Goal: Task Accomplishment & Management: Manage account settings

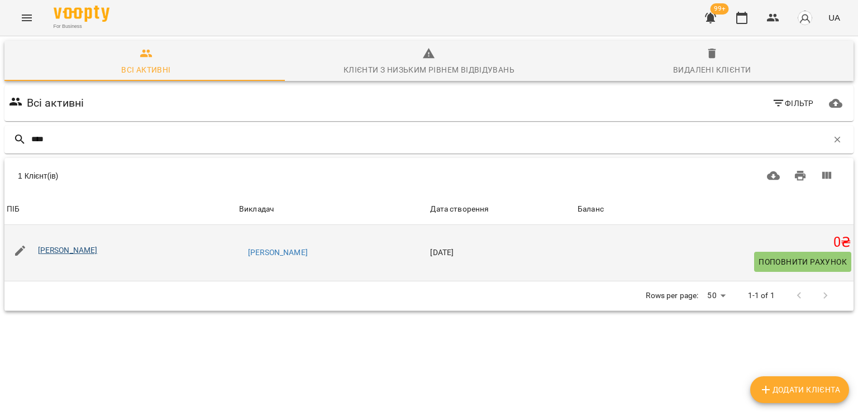
type input "****"
click at [55, 246] on link "Тетяна Краснолуцька" at bounding box center [68, 250] width 60 height 9
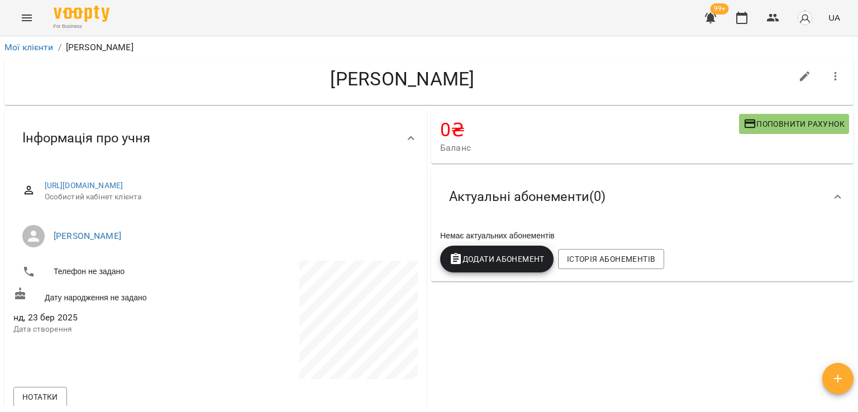
click at [509, 260] on span "Додати Абонемент" at bounding box center [496, 258] width 95 height 13
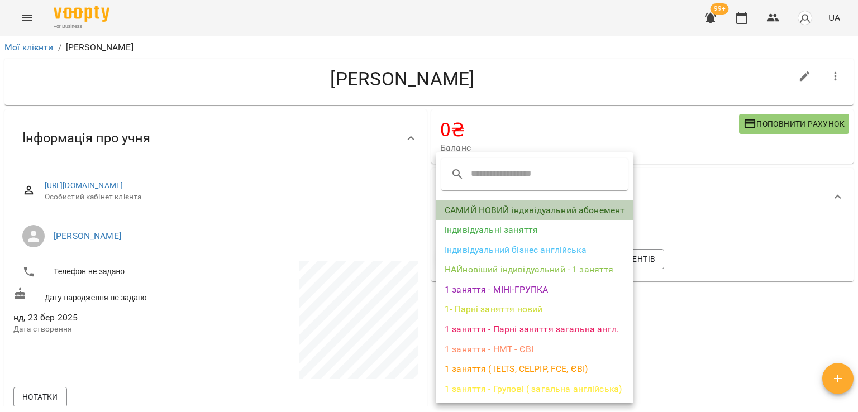
click at [501, 207] on li "САМИЙ НОВИЙ індивідуальний абонемент" at bounding box center [535, 210] width 198 height 20
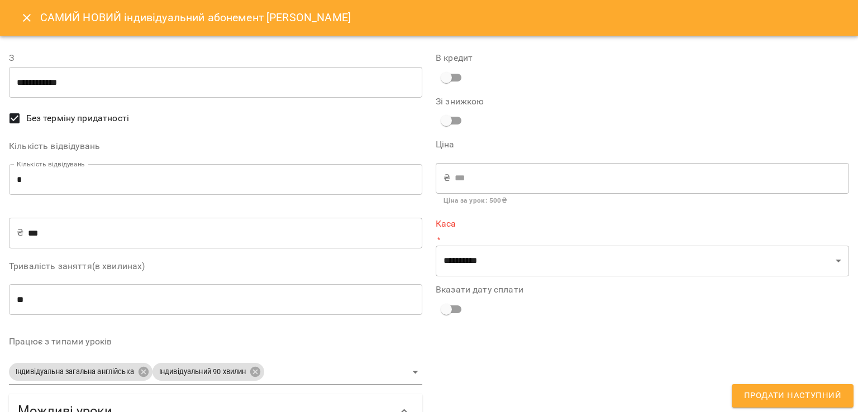
click at [271, 178] on input "*" at bounding box center [215, 179] width 413 height 31
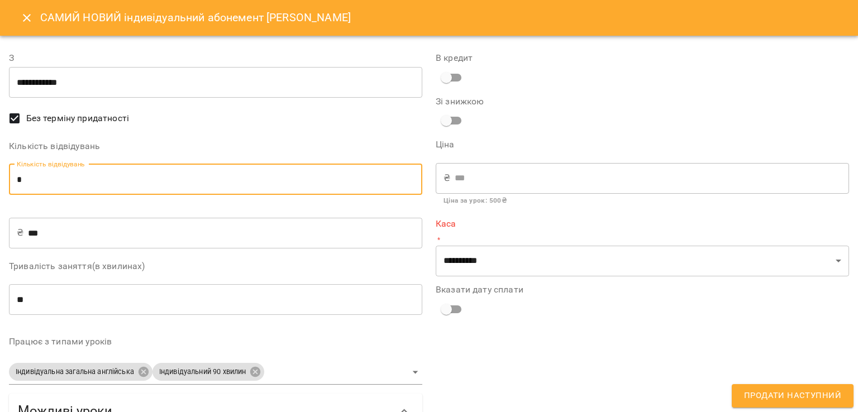
click at [271, 178] on input "*" at bounding box center [215, 179] width 413 height 31
type input "*"
type input "****"
type input "*"
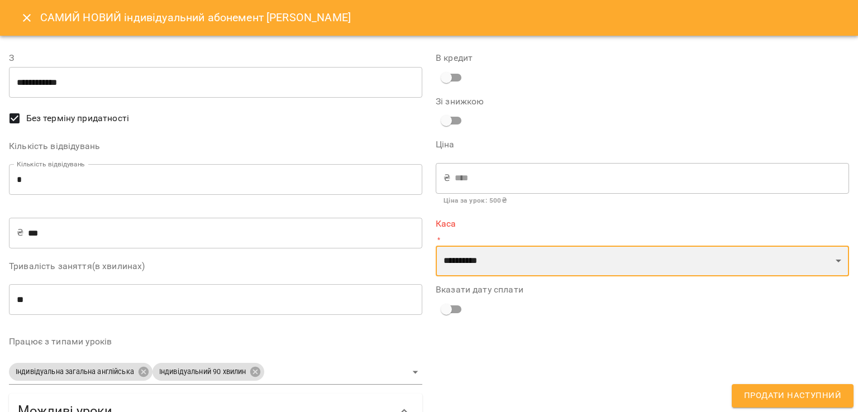
click at [471, 257] on select "**********" at bounding box center [642, 261] width 413 height 31
select select "****"
click at [436, 246] on select "**********" at bounding box center [642, 261] width 413 height 31
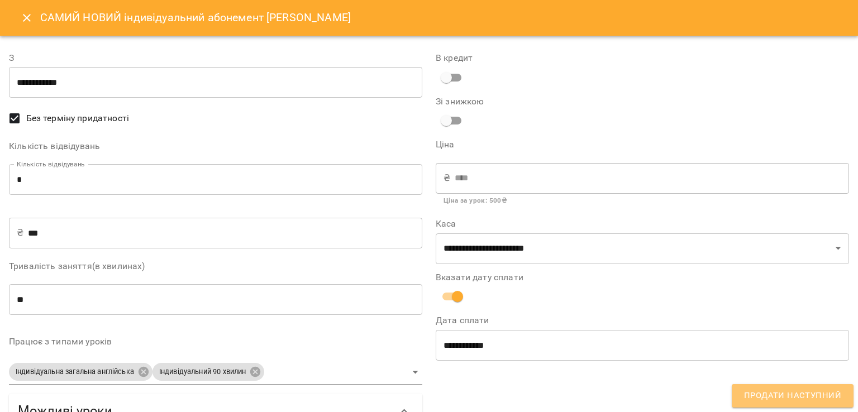
click at [839, 394] on span "Продати наступний" at bounding box center [792, 396] width 97 height 15
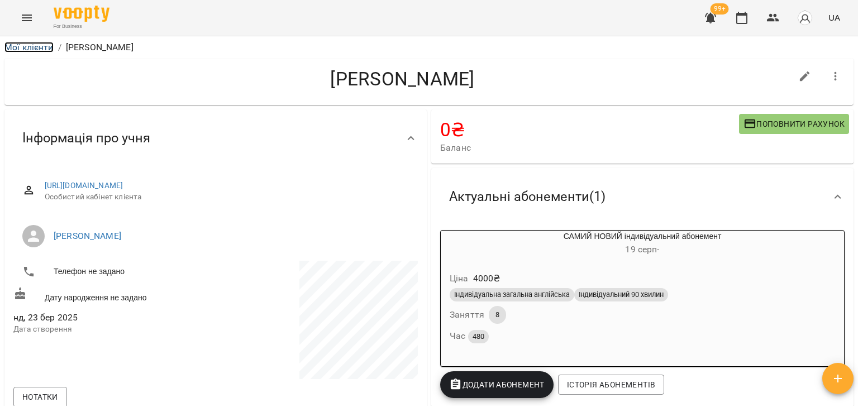
click at [34, 44] on link "Мої клієнти" at bounding box center [28, 47] width 49 height 11
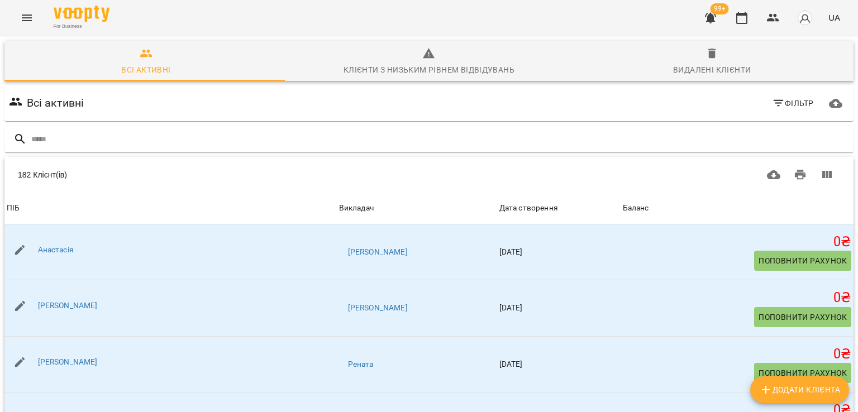
click at [704, 21] on icon "button" at bounding box center [710, 17] width 13 height 13
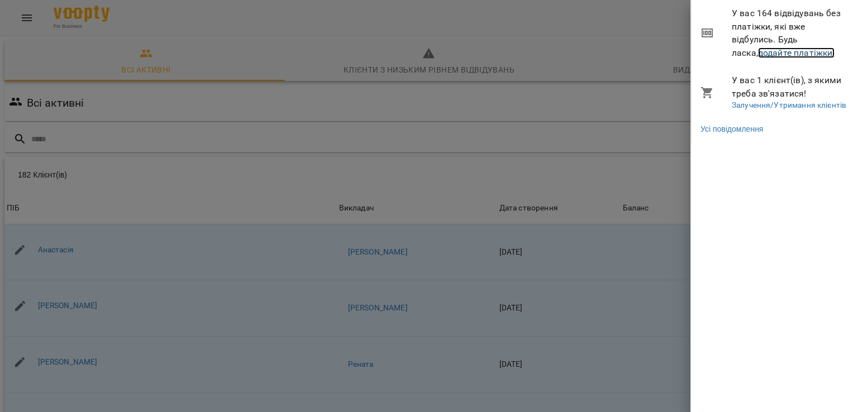
click at [758, 52] on link "додайте платіжки!" at bounding box center [796, 52] width 77 height 11
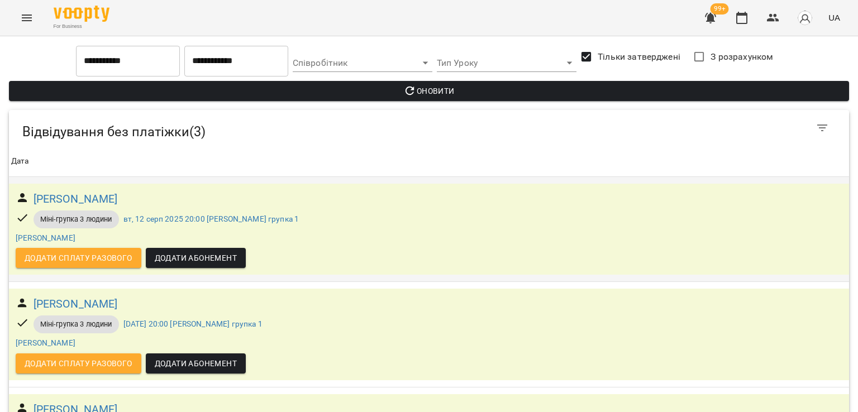
scroll to position [89, 0]
click at [436, 282] on td "Каріна Маланічева Міні-групка 3 людини чт, 14 серп 2025 20:00 Маша групка 1 Мар…" at bounding box center [429, 334] width 840 height 105
click at [703, 28] on button "button" at bounding box center [710, 17] width 27 height 27
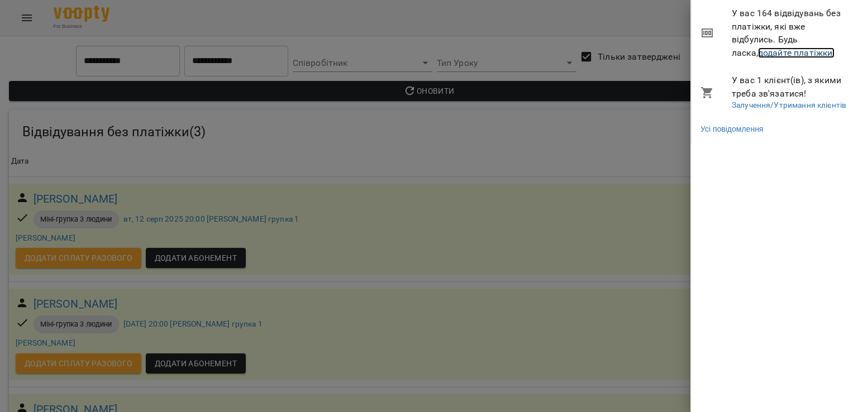
click at [758, 54] on link "додайте платіжки!" at bounding box center [796, 52] width 77 height 11
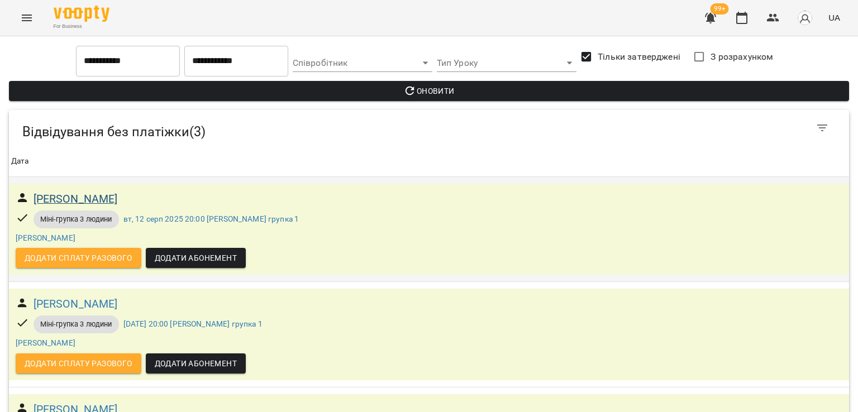
scroll to position [89, 0]
click at [29, 15] on icon "Menu" at bounding box center [27, 18] width 10 height 7
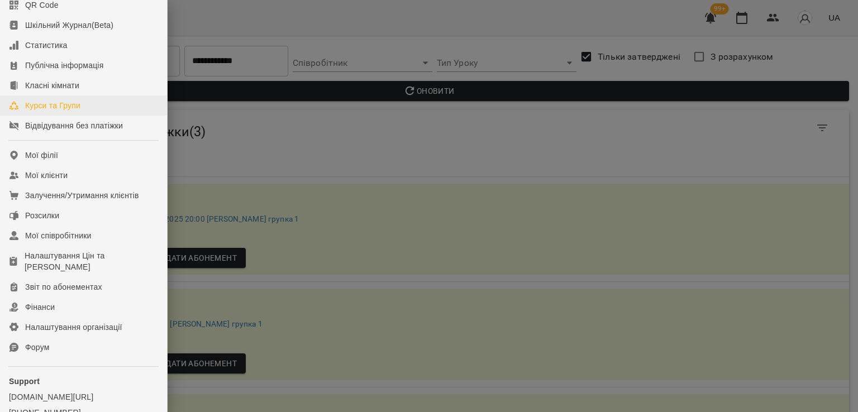
scroll to position [153, 0]
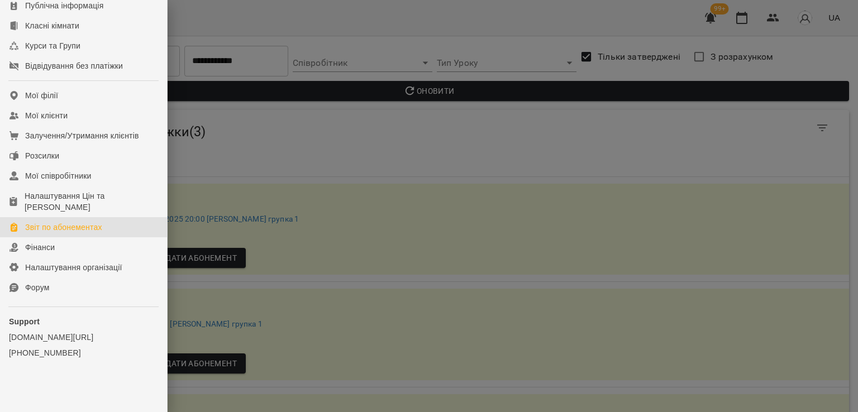
click at [81, 219] on link "Звіт по абонементах" at bounding box center [83, 227] width 167 height 20
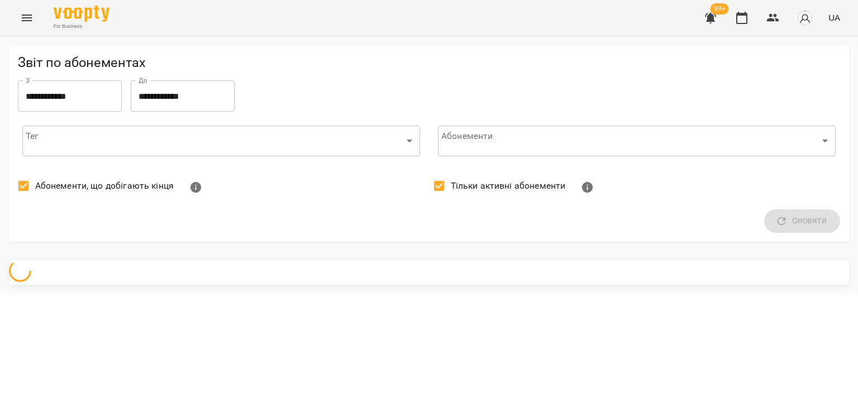
click at [79, 187] on span "Абонементи, що добігають кінця" at bounding box center [104, 185] width 138 height 13
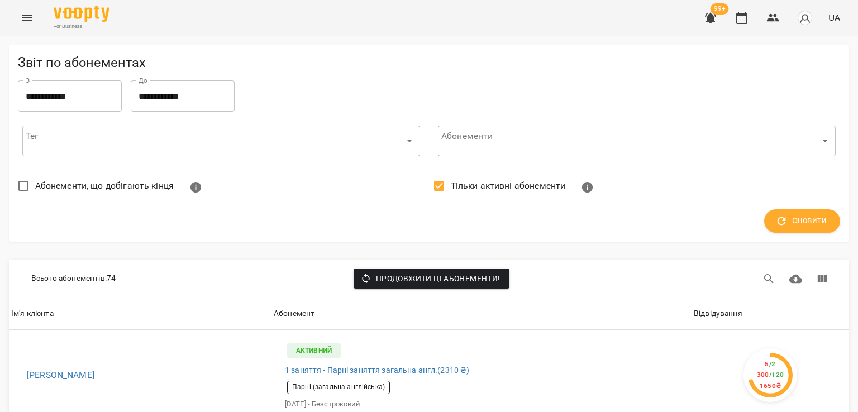
click at [460, 180] on span "Тільки активні абонементи" at bounding box center [508, 185] width 115 height 13
click at [777, 219] on icon "button" at bounding box center [781, 221] width 8 height 8
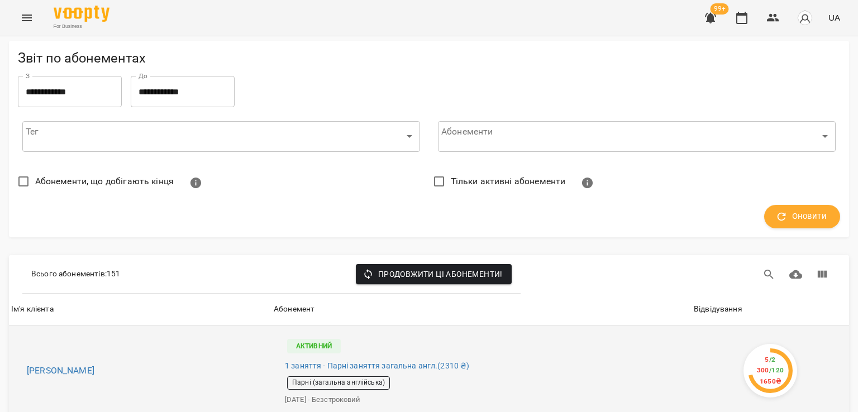
scroll to position [168, 0]
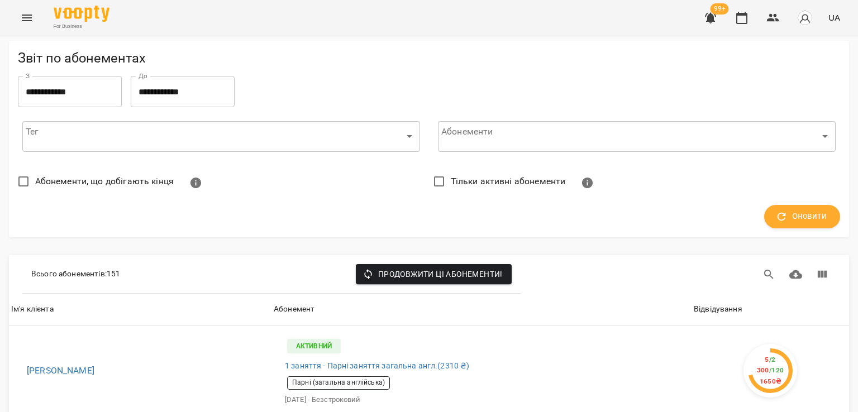
click at [703, 303] on div "Відвідування" at bounding box center [718, 309] width 49 height 13
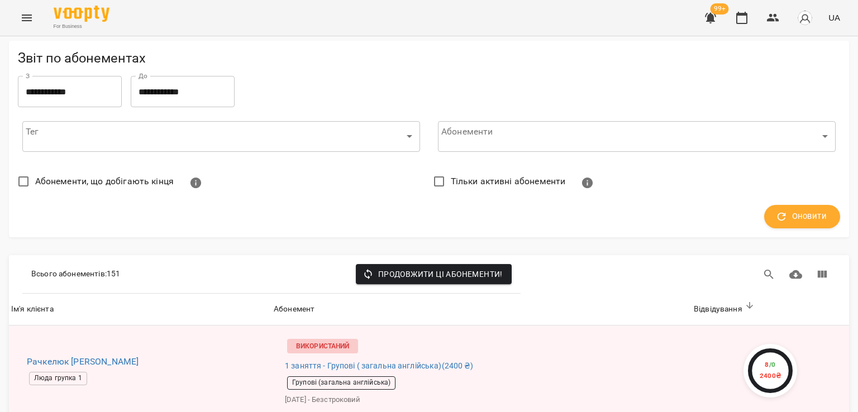
scroll to position [223, 0]
click at [16, 14] on button "Menu" at bounding box center [26, 17] width 27 height 27
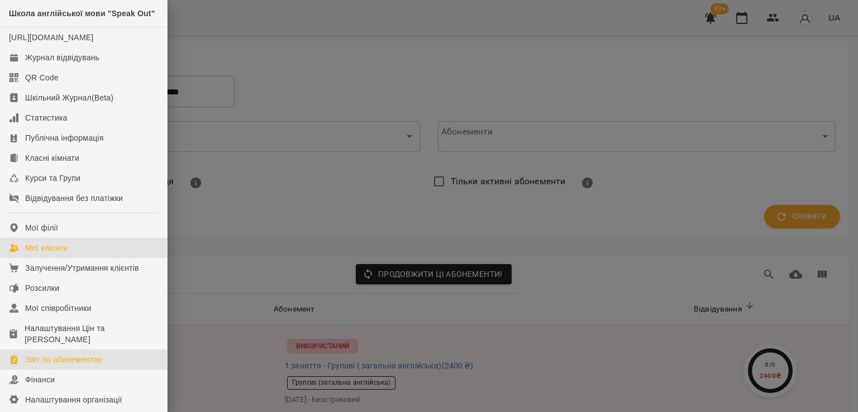
click at [42, 254] on div "Мої клієнти" at bounding box center [46, 247] width 42 height 11
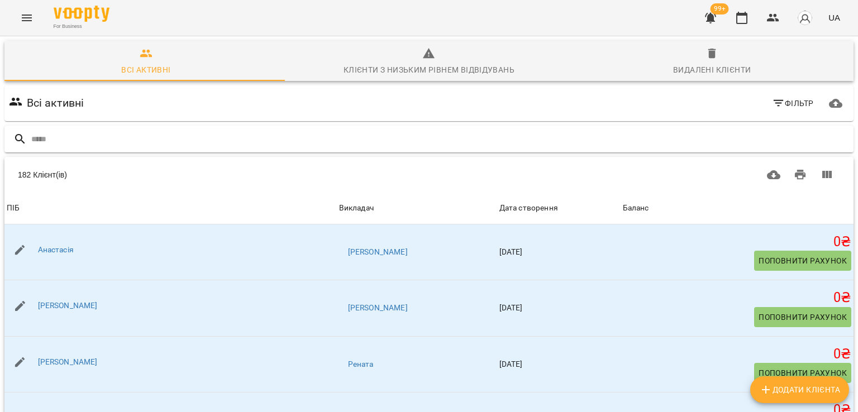
click at [61, 129] on div at bounding box center [428, 139] width 849 height 27
click at [63, 139] on input "text" at bounding box center [440, 139] width 818 height 18
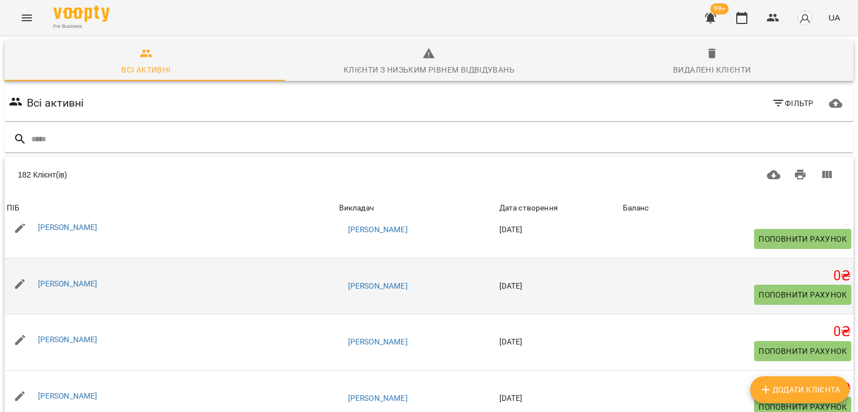
scroll to position [1620, 0]
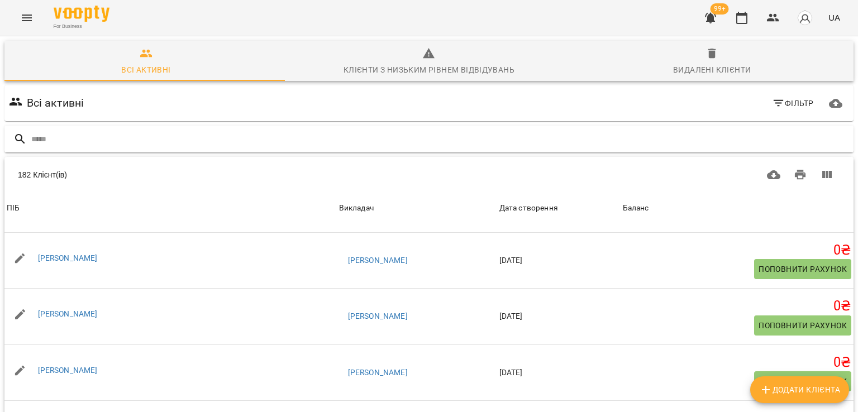
click at [187, 148] on div at bounding box center [428, 139] width 849 height 27
click at [185, 144] on input "text" at bounding box center [440, 139] width 818 height 18
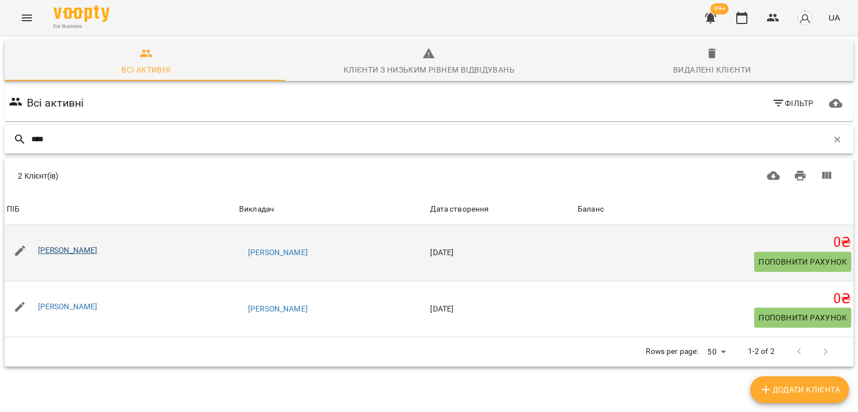
type input "****"
click at [98, 251] on link "Валентина Коханевич" at bounding box center [68, 250] width 60 height 9
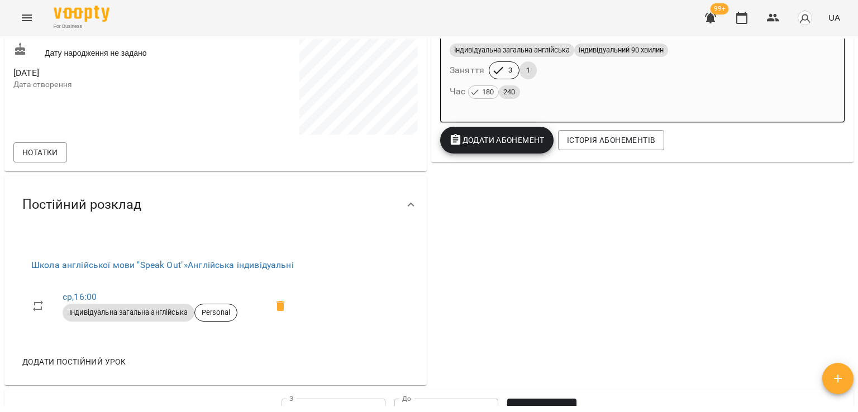
scroll to position [279, 0]
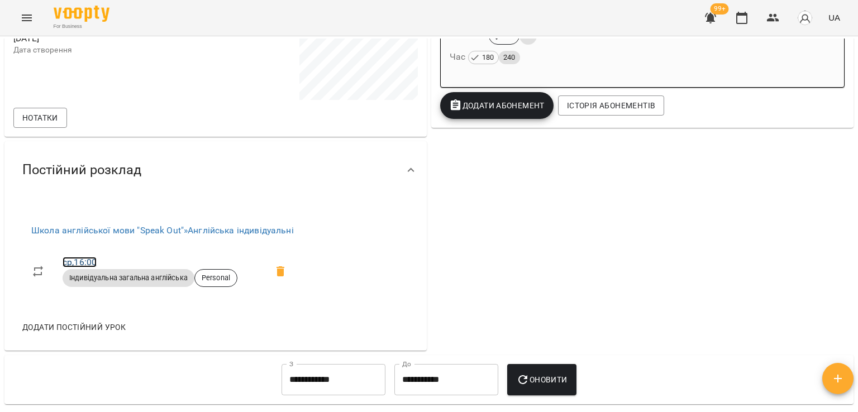
click at [83, 259] on link "ср , 16:00" at bounding box center [80, 262] width 34 height 11
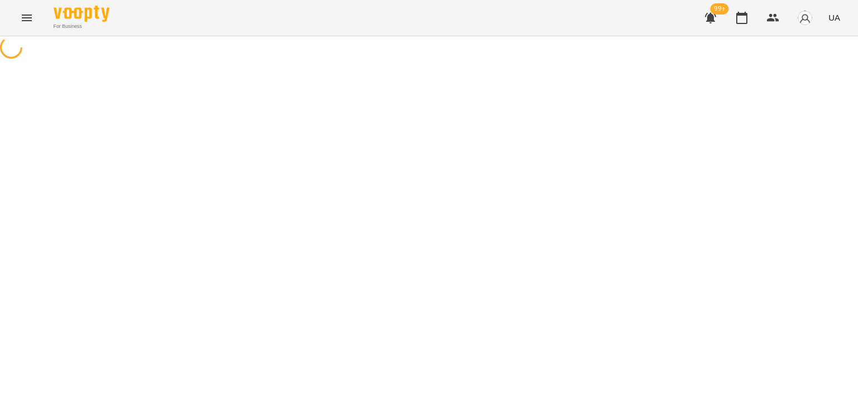
select select "*"
select select "**********"
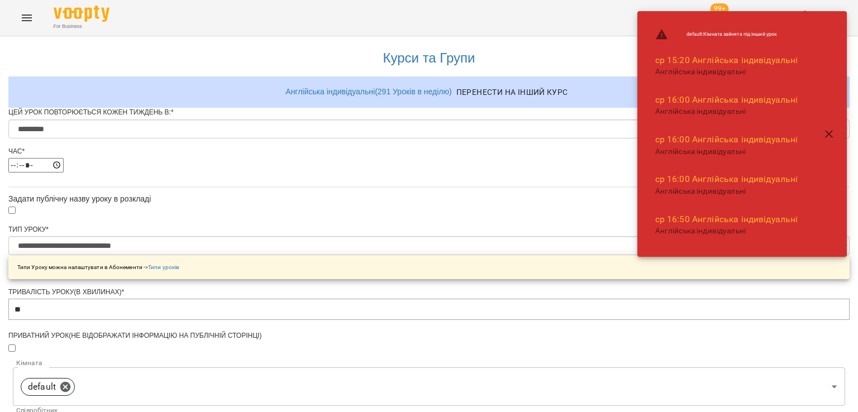
scroll to position [335, 0]
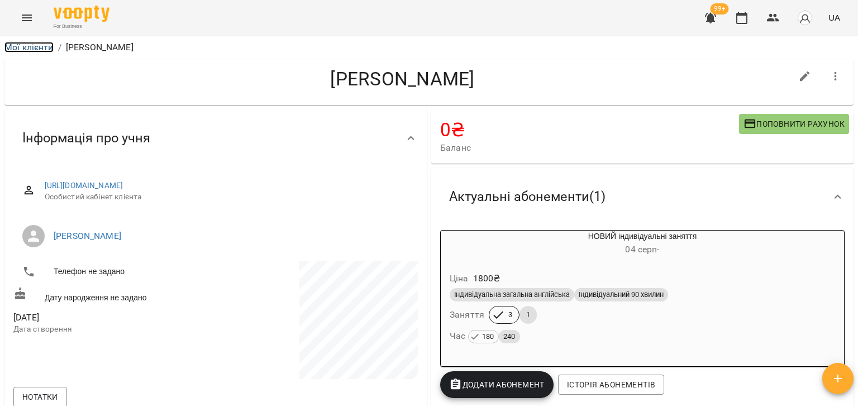
click at [31, 42] on link "Мої клієнти" at bounding box center [28, 47] width 49 height 11
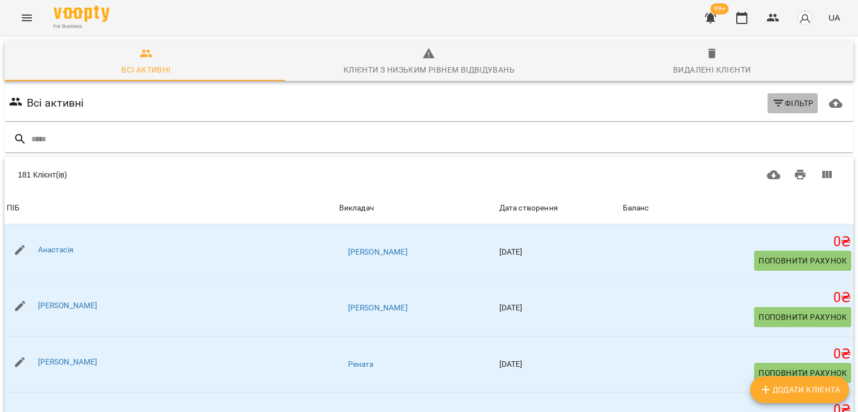
click at [800, 97] on span "Фільтр" at bounding box center [793, 103] width 42 height 13
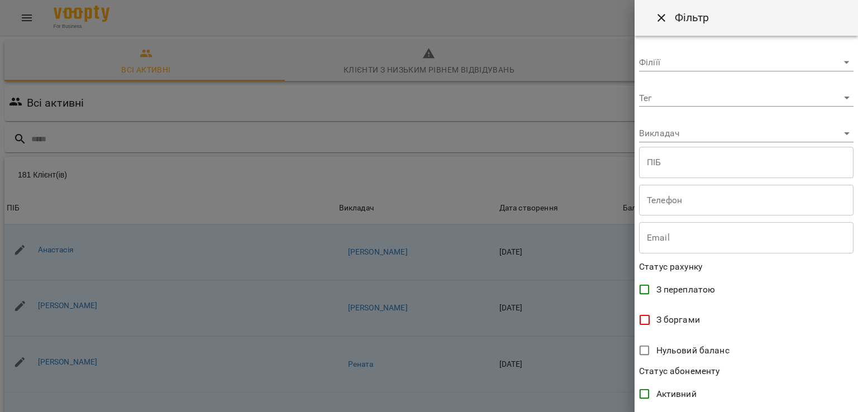
click at [717, 128] on body "For Business 99+ UA Всі активні Клієнти з низьким рівнем відвідувань Видалені к…" at bounding box center [429, 292] width 858 height 584
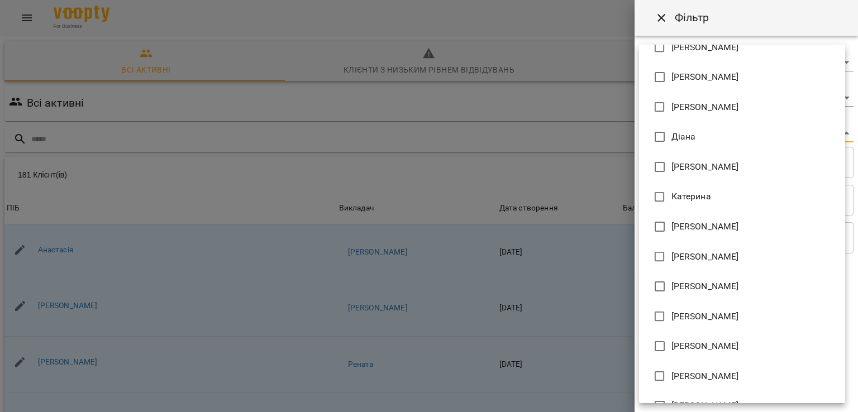
scroll to position [81, 0]
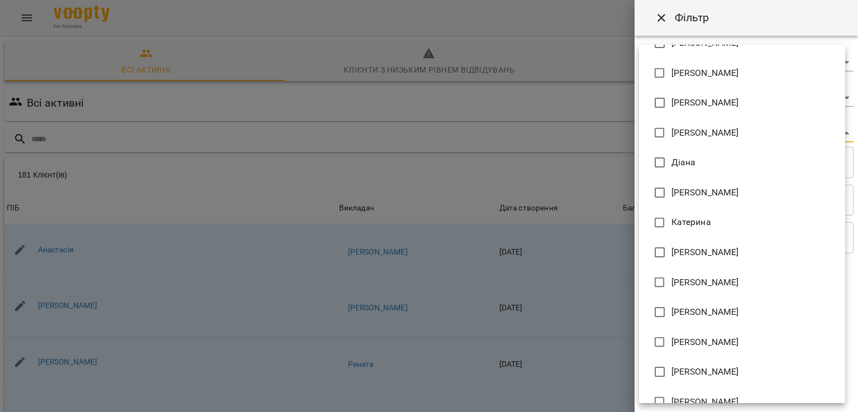
click at [687, 105] on span "Владислава Лехман" at bounding box center [705, 102] width 68 height 13
type input "**********"
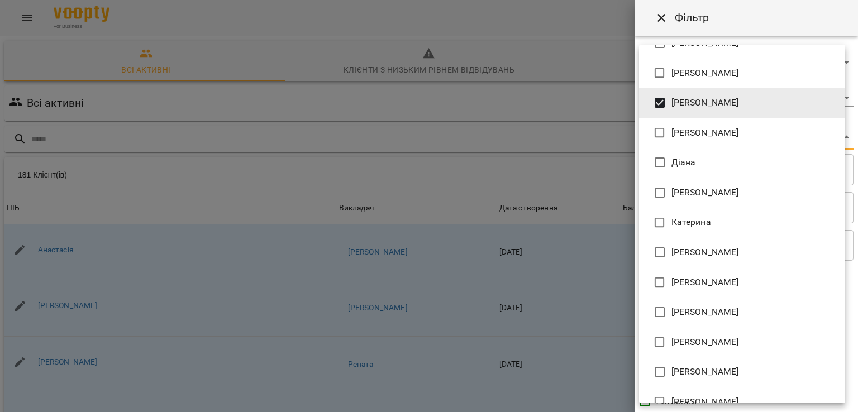
click at [569, 107] on div at bounding box center [429, 206] width 858 height 412
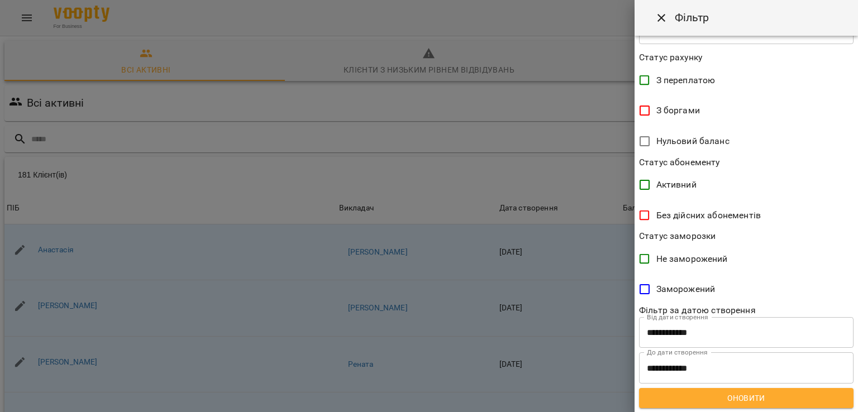
scroll to position [217, 0]
click at [758, 396] on span "Оновити" at bounding box center [746, 397] width 197 height 13
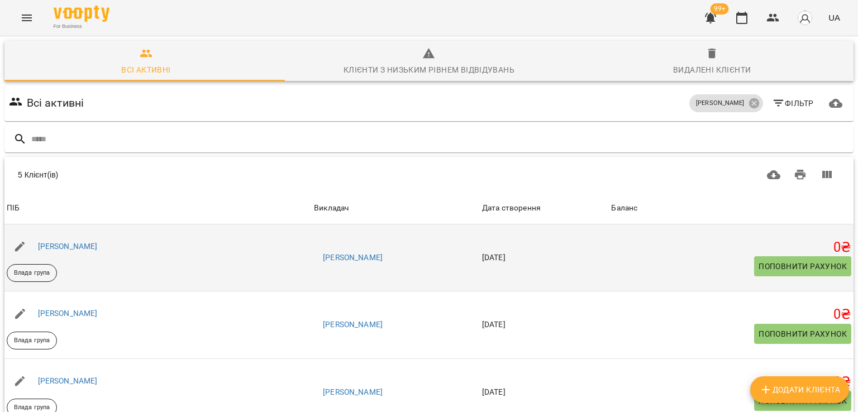
scroll to position [0, 0]
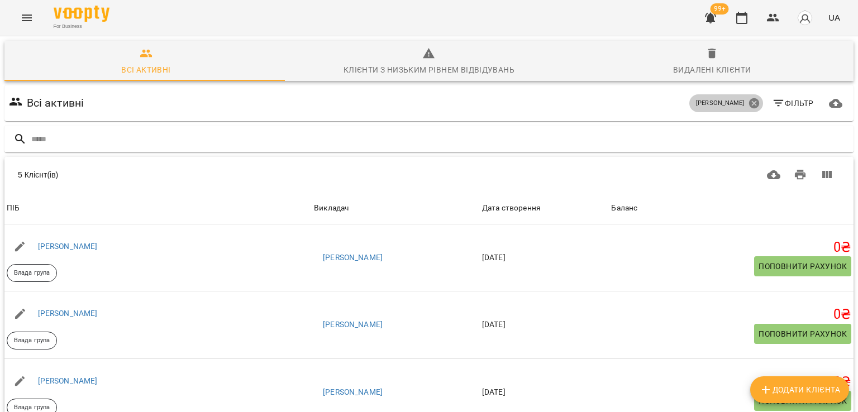
click at [748, 99] on icon at bounding box center [753, 103] width 10 height 10
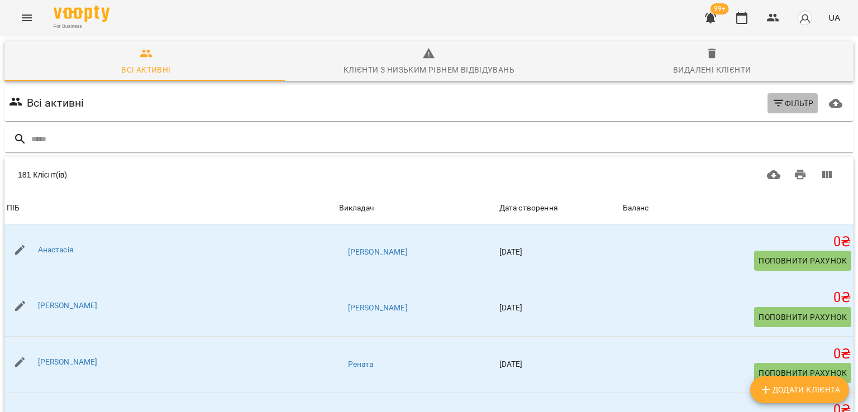
click at [778, 99] on span "Фільтр" at bounding box center [793, 103] width 42 height 13
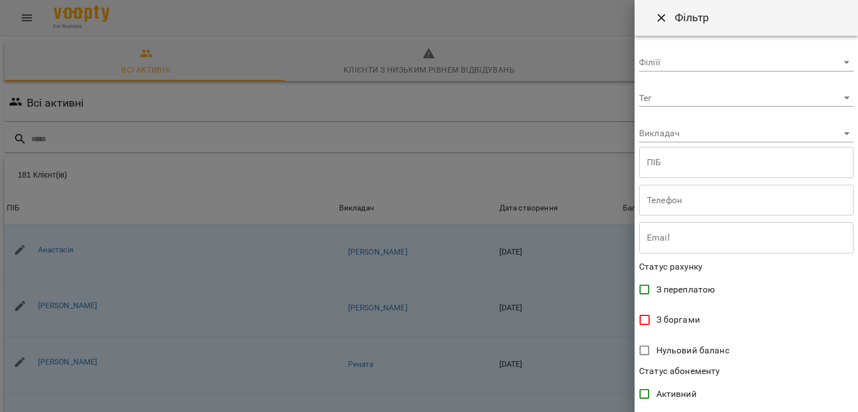
click at [734, 132] on body "For Business 99+ UA Всі активні Клієнти з низьким рівнем відвідувань Видалені к…" at bounding box center [429, 292] width 858 height 584
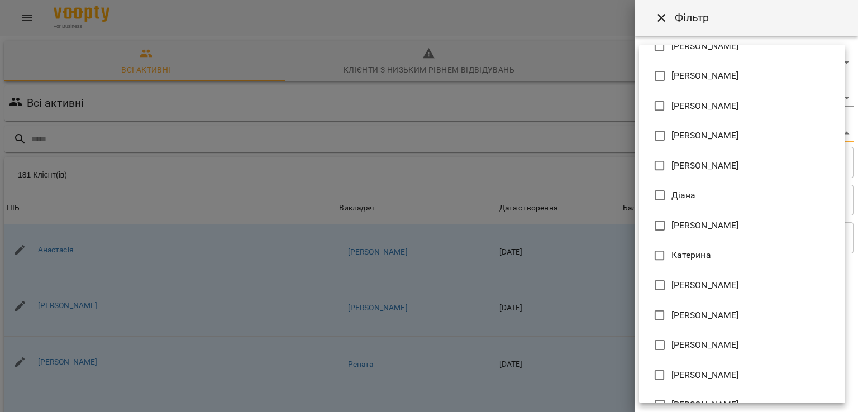
scroll to position [168, 0]
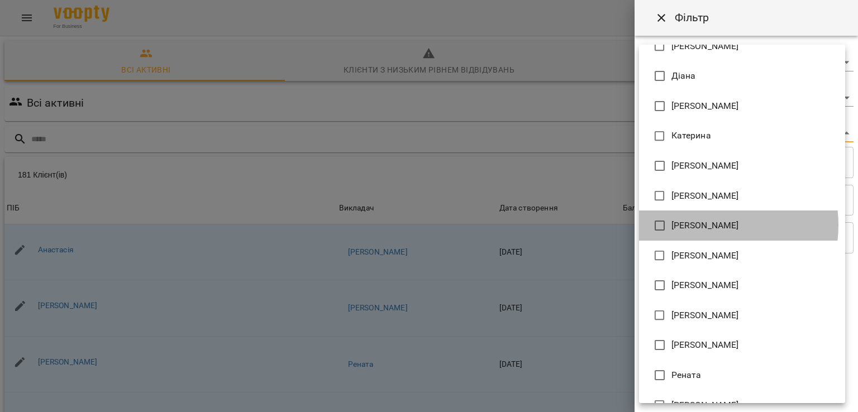
click at [703, 225] on span "Марія Бойко" at bounding box center [705, 225] width 68 height 13
type input "**********"
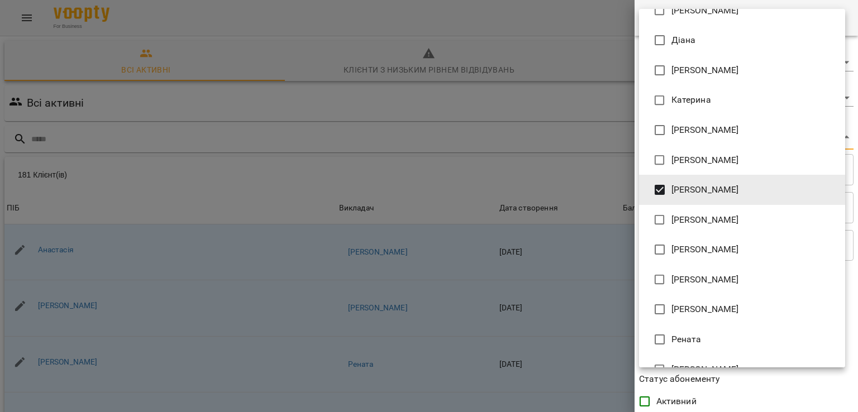
click at [560, 179] on div at bounding box center [429, 206] width 858 height 412
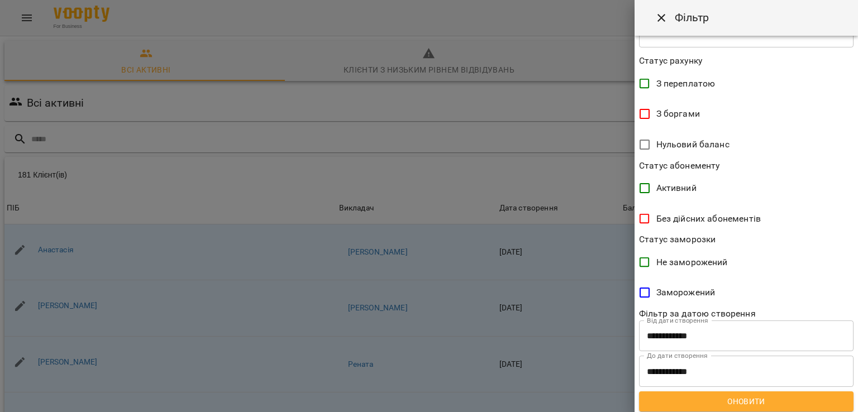
scroll to position [217, 0]
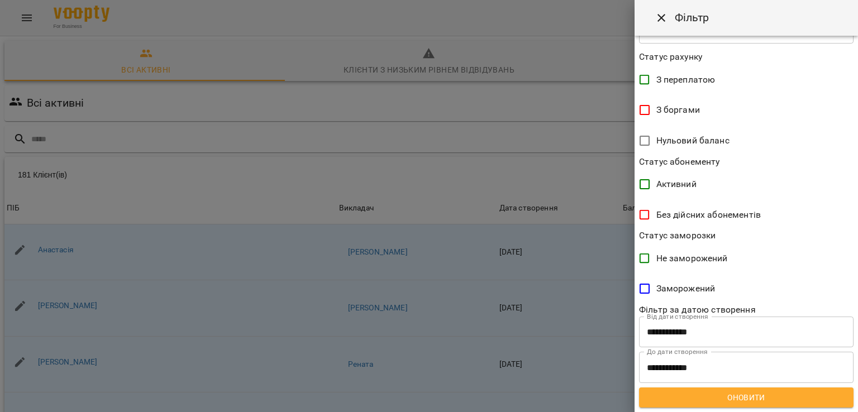
click at [761, 397] on span "Оновити" at bounding box center [746, 397] width 197 height 13
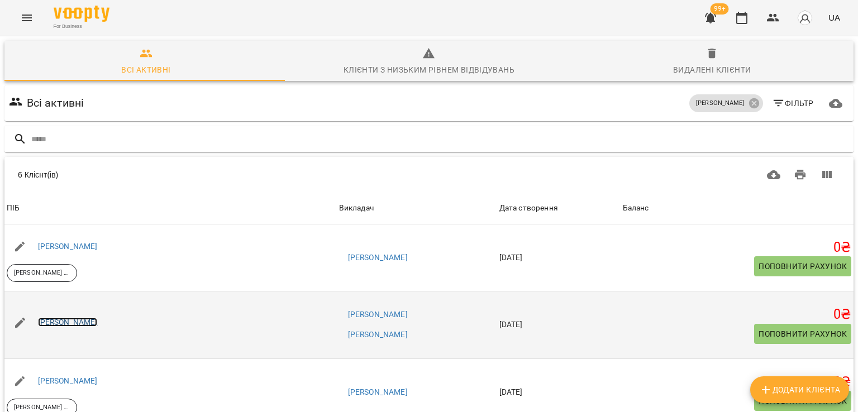
scroll to position [127, 0]
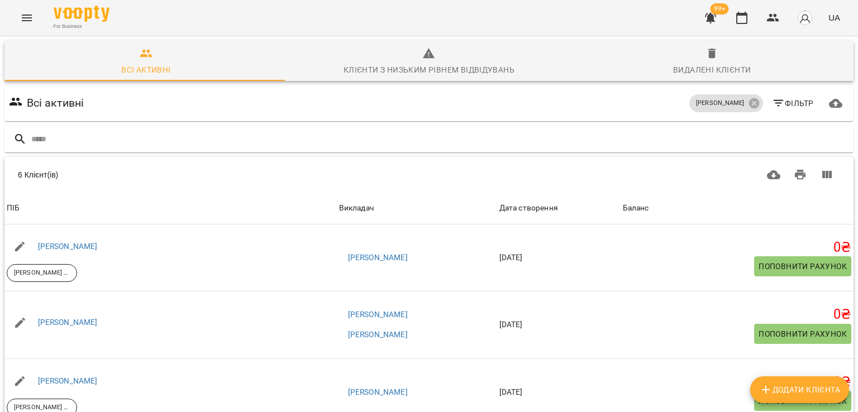
click at [713, 16] on icon "button" at bounding box center [710, 18] width 11 height 11
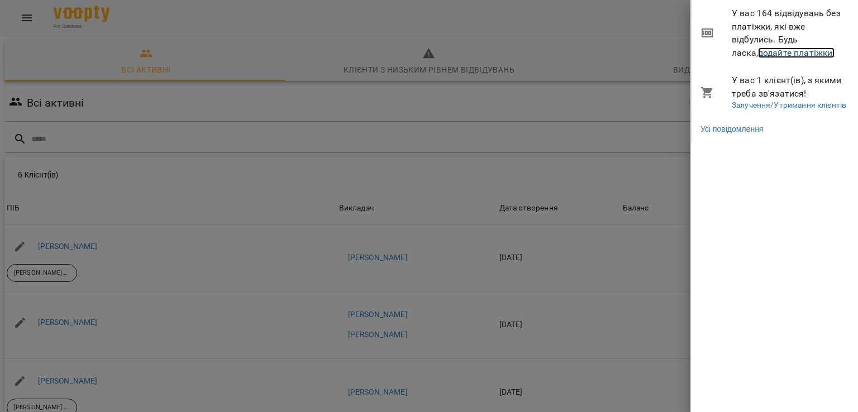
click at [758, 54] on link "додайте платіжки!" at bounding box center [796, 52] width 77 height 11
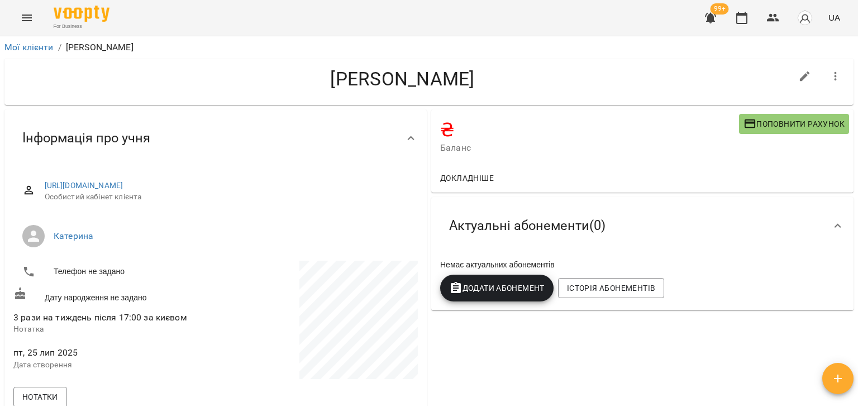
click at [822, 78] on button "button" at bounding box center [835, 76] width 27 height 27
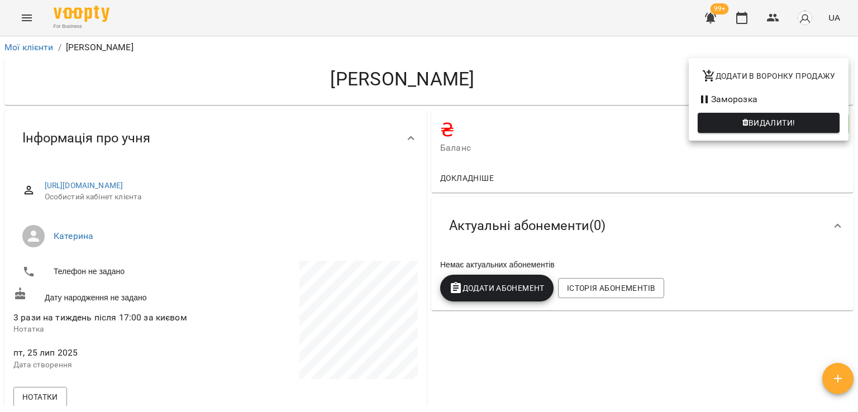
click at [790, 117] on span "Видалити!" at bounding box center [771, 122] width 47 height 13
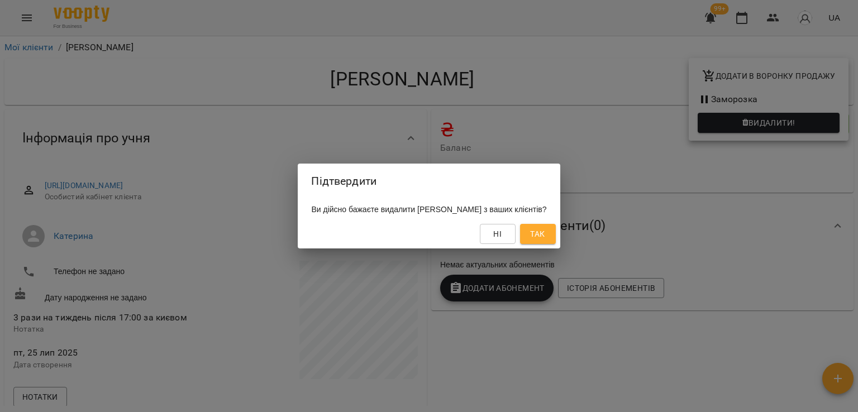
click at [547, 234] on span "Так" at bounding box center [538, 233] width 18 height 13
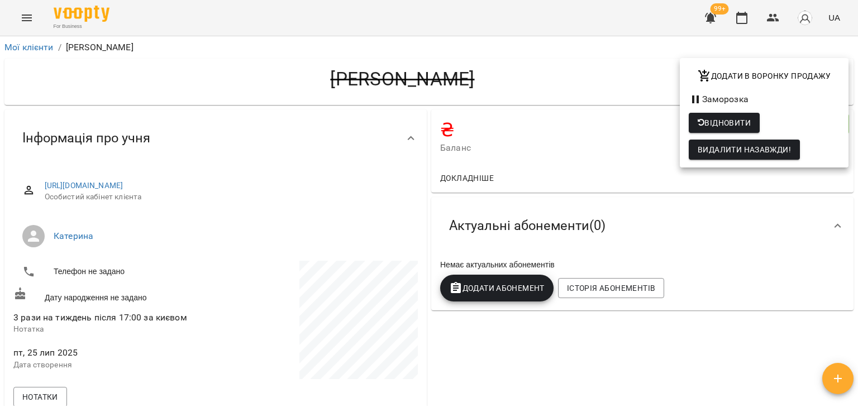
click at [30, 51] on div at bounding box center [429, 206] width 858 height 412
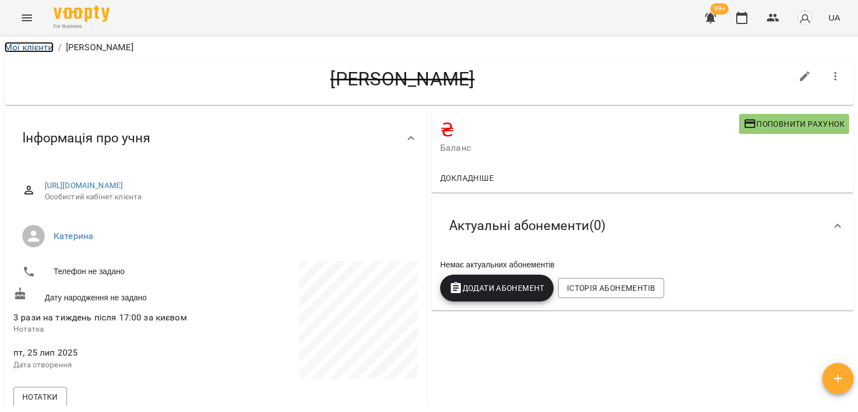
click at [31, 47] on link "Мої клієнти" at bounding box center [28, 47] width 49 height 11
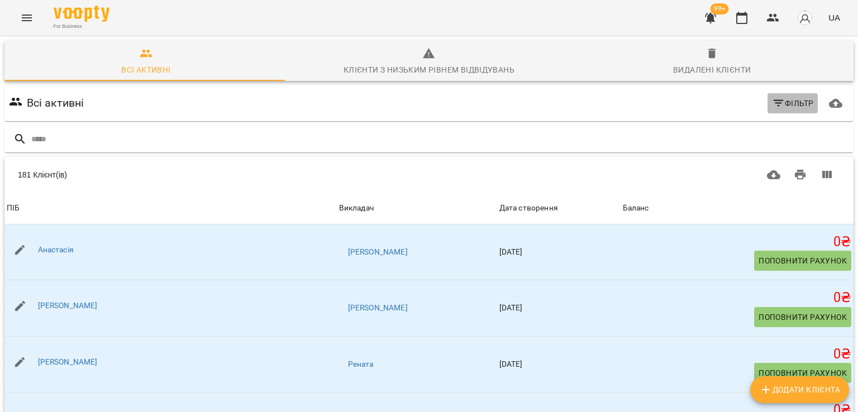
click at [784, 104] on span "Фільтр" at bounding box center [793, 103] width 42 height 13
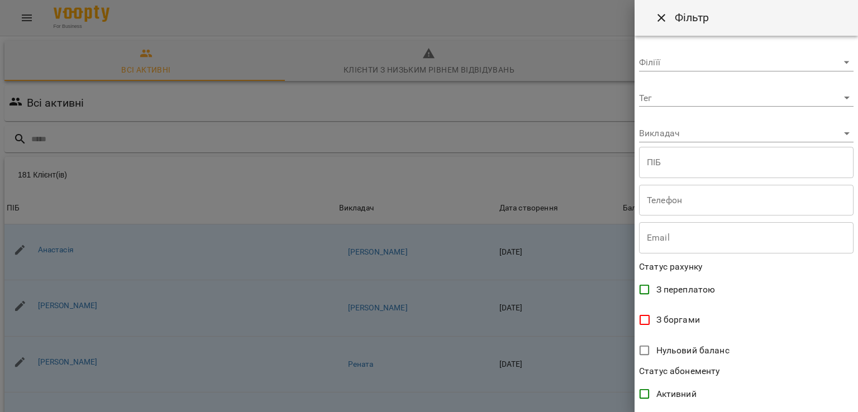
click at [673, 140] on body "For Business 99+ UA Всі активні Клієнти з низьким рівнем відвідувань Видалені к…" at bounding box center [429, 292] width 858 height 584
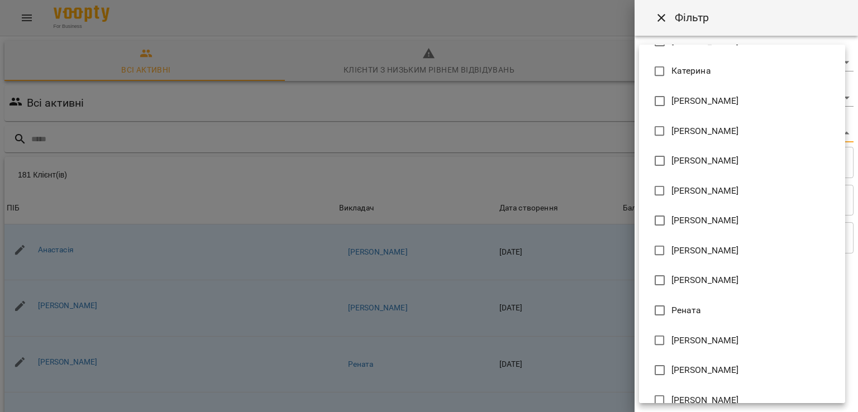
scroll to position [249, 0]
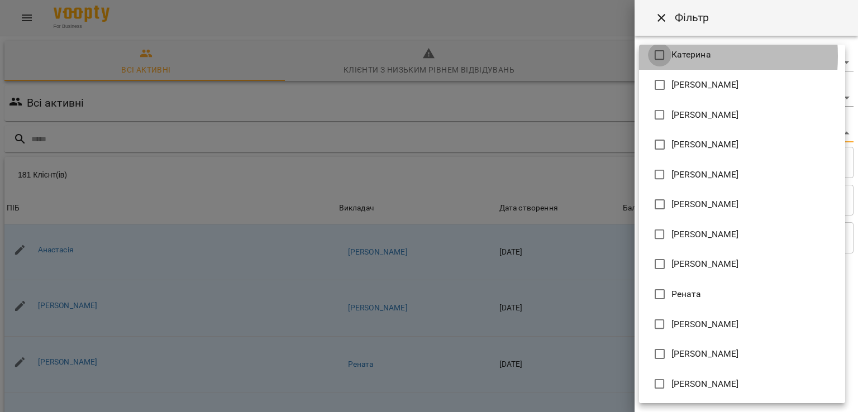
type input "**********"
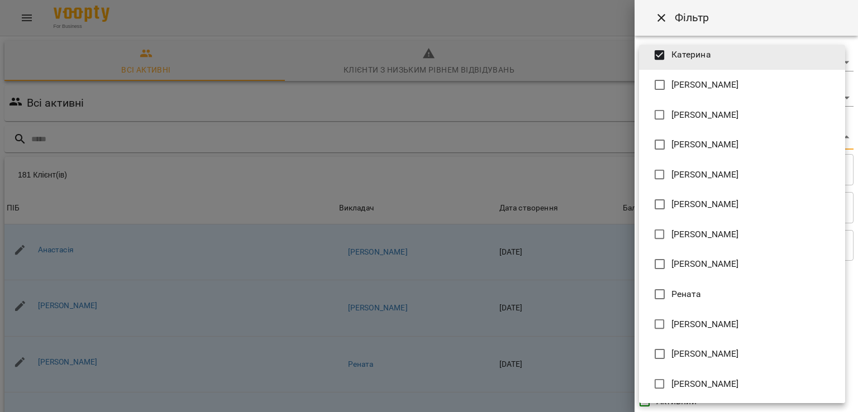
scroll to position [243, 0]
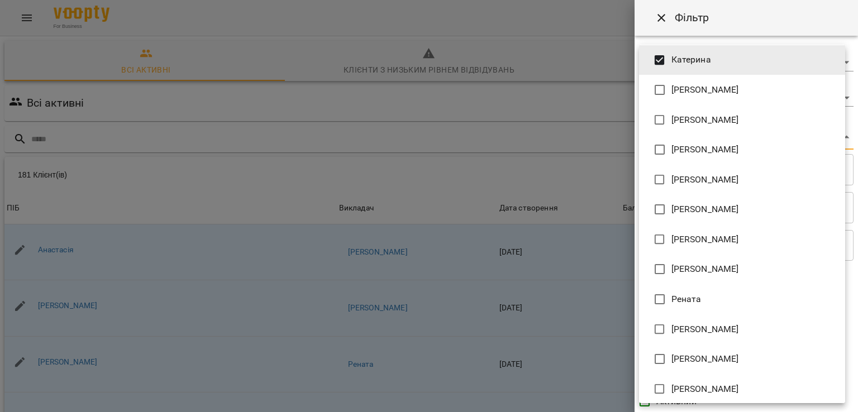
click at [596, 75] on div at bounding box center [429, 206] width 858 height 412
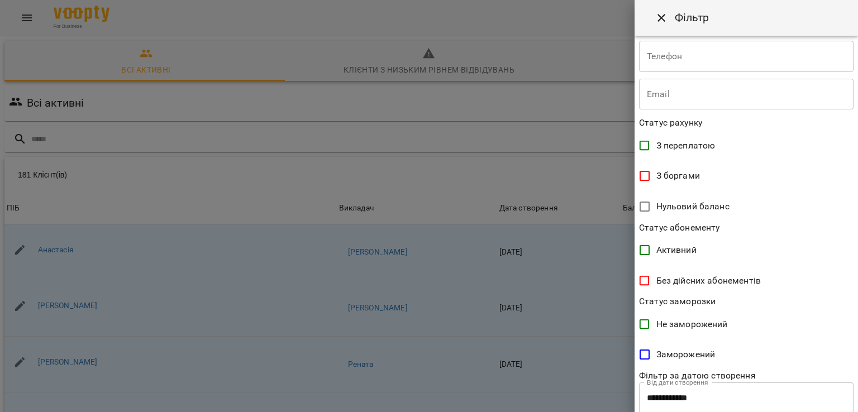
scroll to position [217, 0]
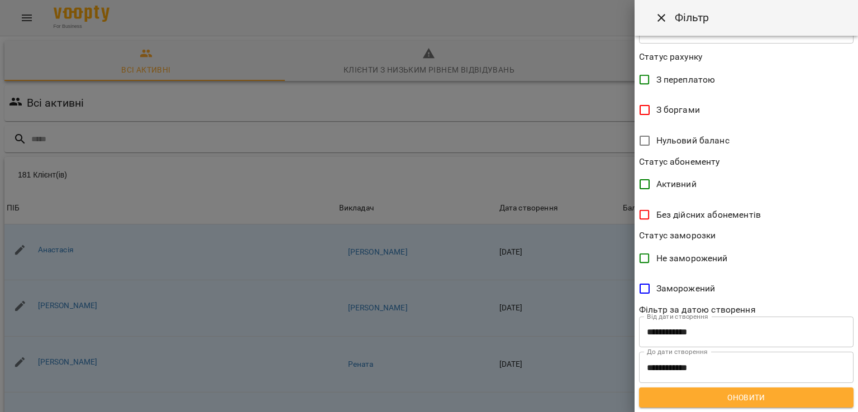
click at [748, 403] on span "Оновити" at bounding box center [746, 397] width 197 height 13
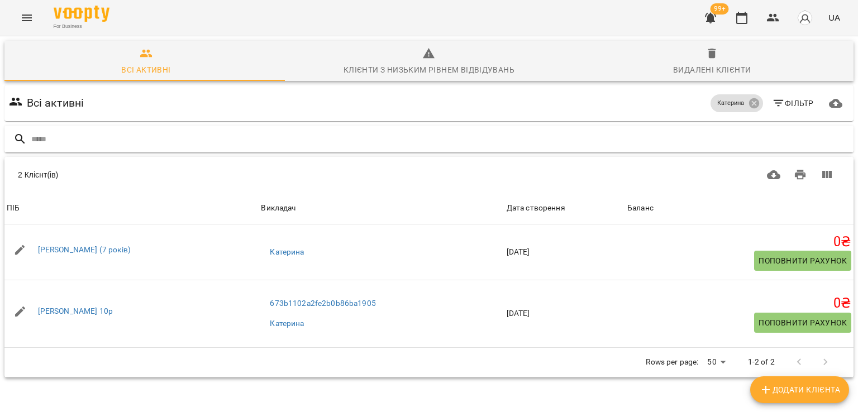
scroll to position [0, 0]
click at [746, 110] on div "Катерина" at bounding box center [736, 103] width 52 height 18
click at [748, 106] on icon at bounding box center [753, 103] width 10 height 10
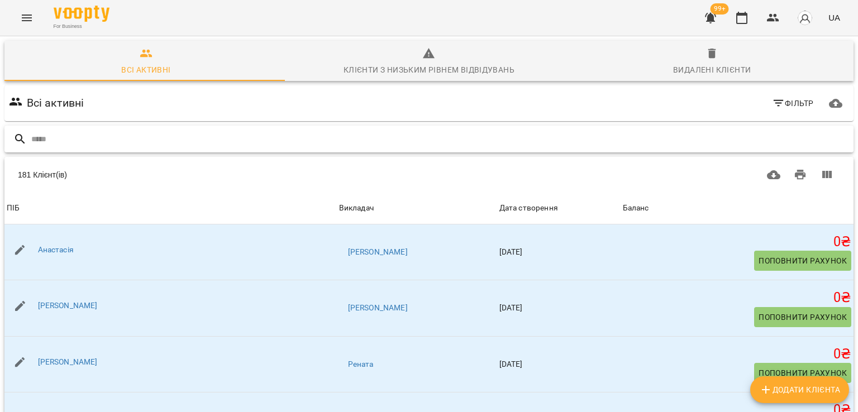
click at [110, 141] on input "text" at bounding box center [440, 139] width 818 height 18
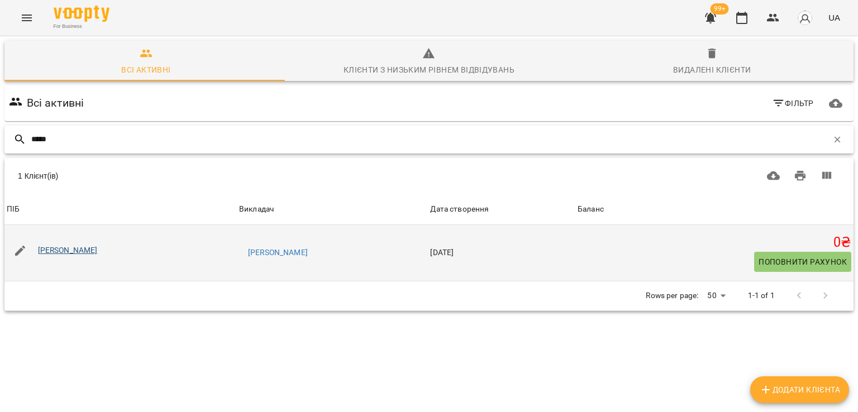
type input "*****"
click at [52, 251] on link "Юлія Мурин" at bounding box center [68, 250] width 60 height 9
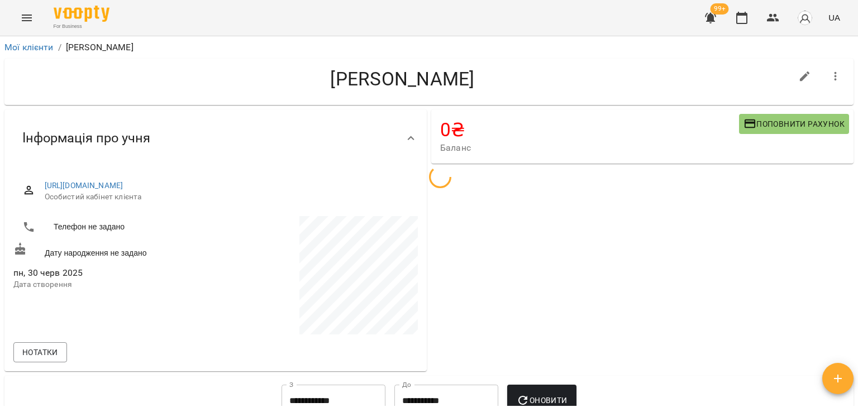
click at [628, 182] on div "0 ₴ Баланс Поповнити рахунок" at bounding box center [642, 147] width 427 height 81
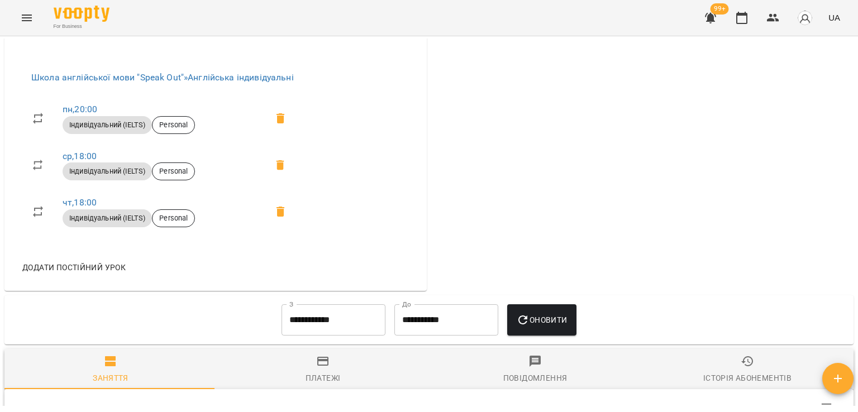
scroll to position [391, 0]
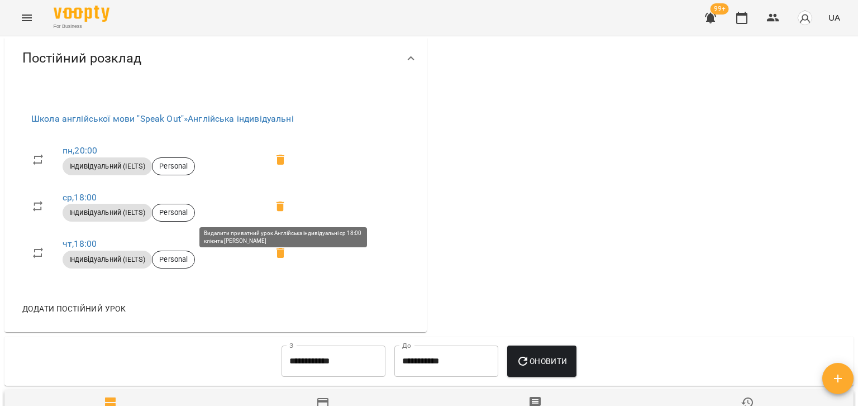
click at [284, 204] on icon at bounding box center [280, 207] width 8 height 10
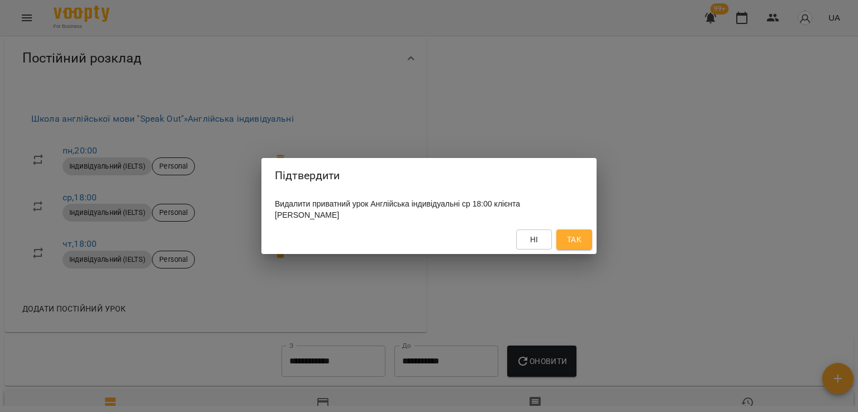
click at [585, 242] on button "Так" at bounding box center [574, 240] width 36 height 20
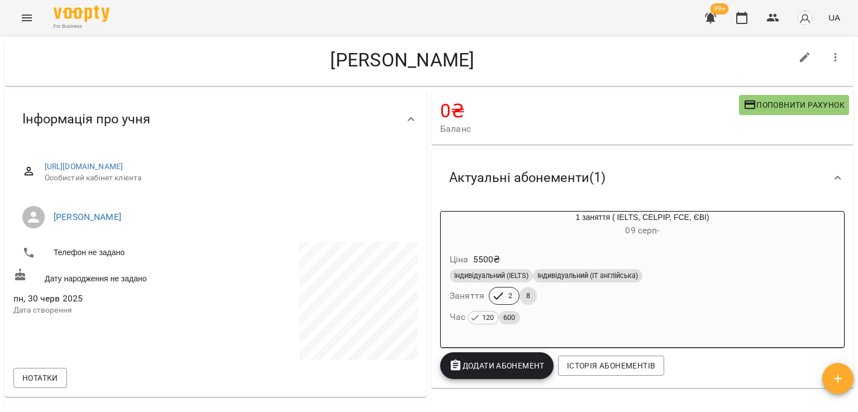
scroll to position [0, 0]
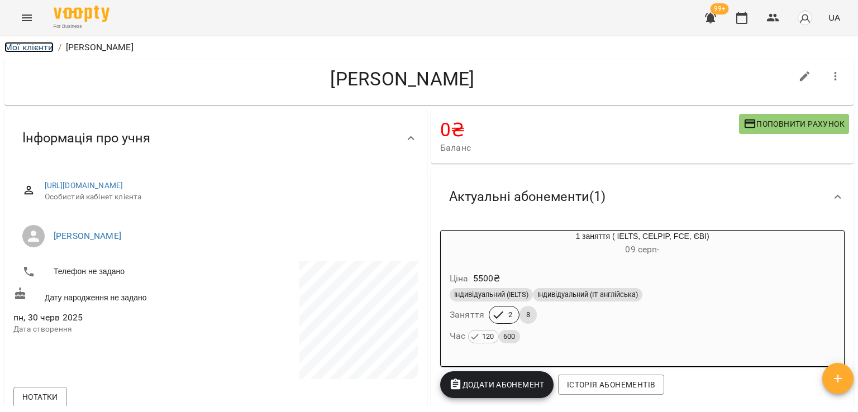
click at [34, 49] on link "Мої клієнти" at bounding box center [28, 47] width 49 height 11
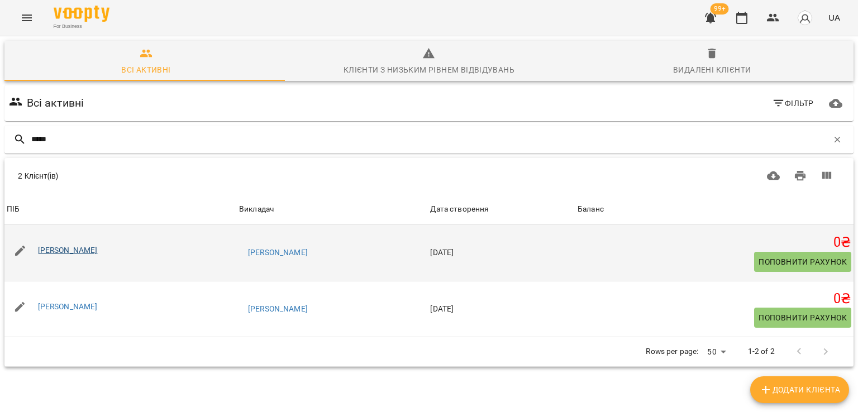
type input "*****"
click at [83, 253] on link "Марина Копилова" at bounding box center [68, 250] width 60 height 9
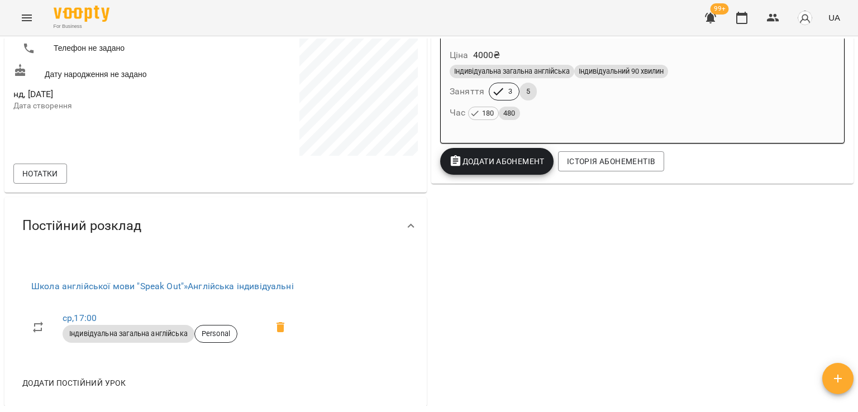
scroll to position [335, 0]
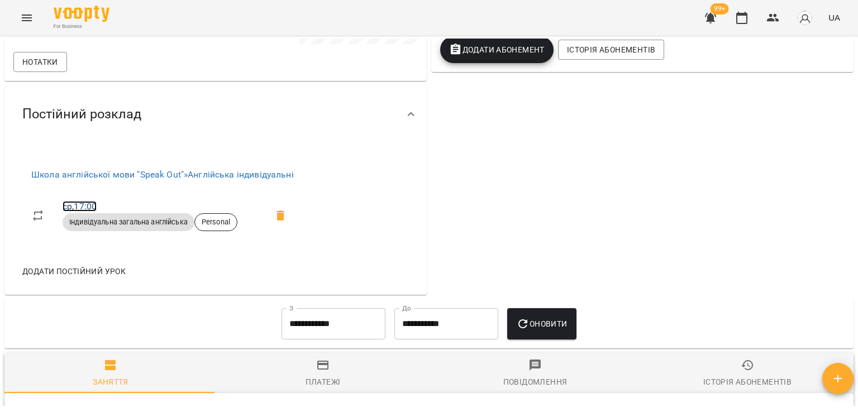
click at [80, 202] on link "ср , 17:00" at bounding box center [80, 206] width 34 height 11
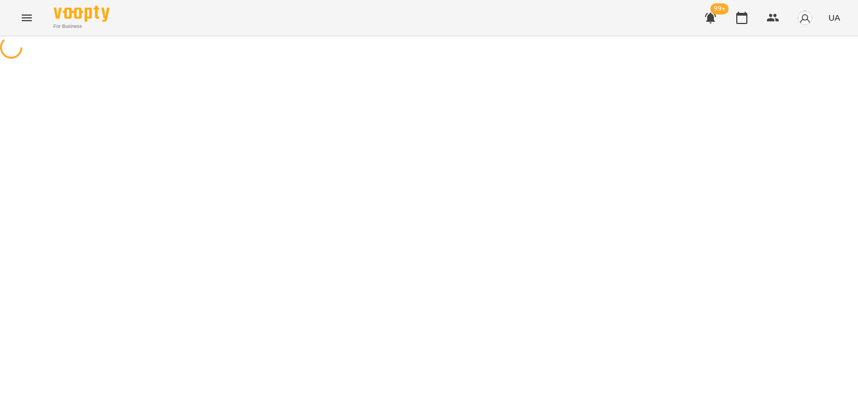
select select "*"
select select "**********"
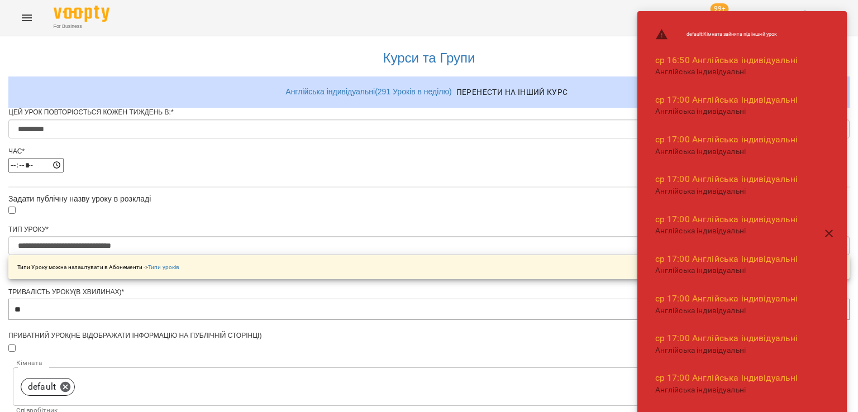
scroll to position [223, 0]
click at [399, 246] on body "**********" at bounding box center [429, 388] width 858 height 776
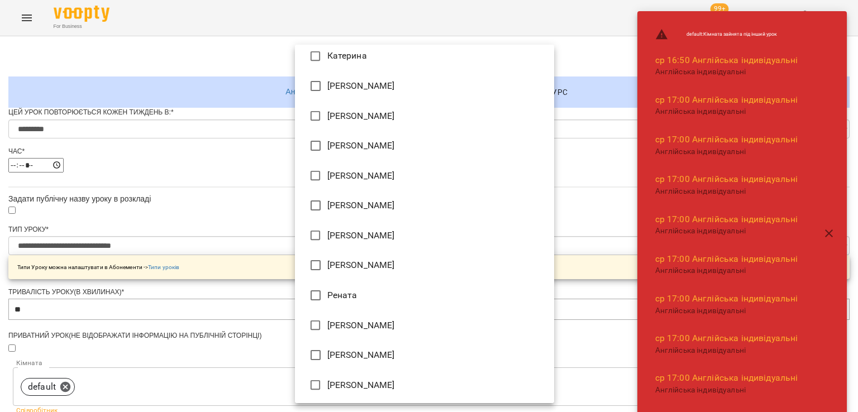
scroll to position [249, 0]
click at [371, 384] on li "Ярослава" at bounding box center [424, 384] width 259 height 30
type input "**********"
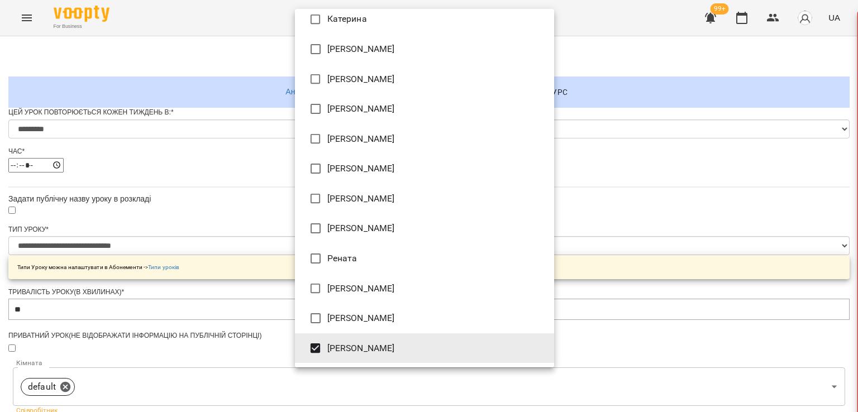
click at [232, 322] on div at bounding box center [429, 206] width 858 height 412
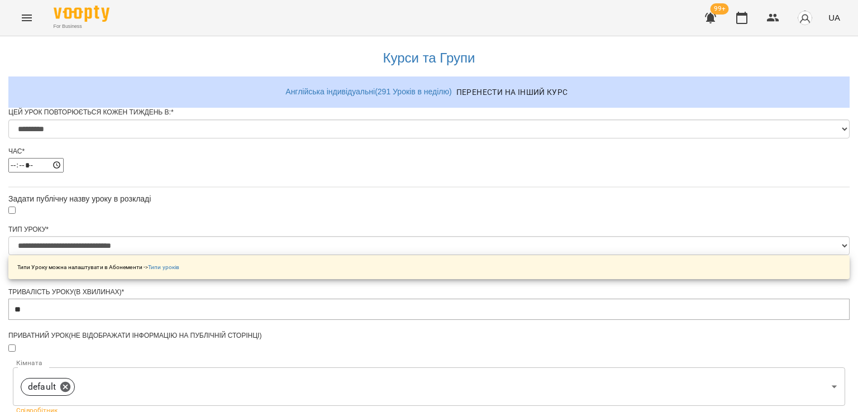
scroll to position [447, 0]
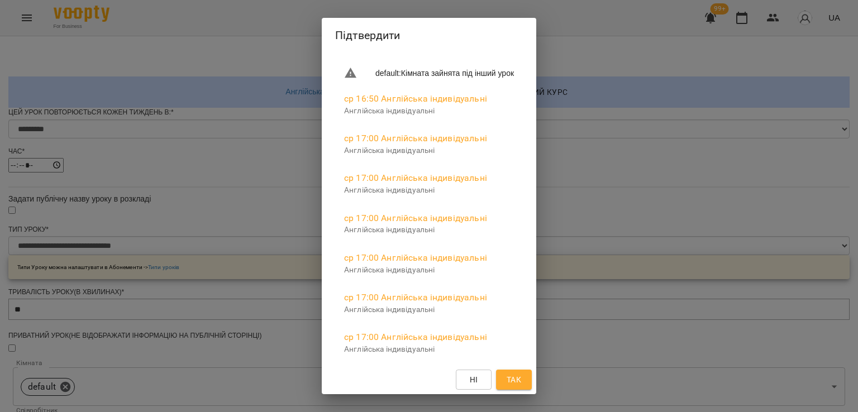
click at [523, 385] on span "Так" at bounding box center [514, 379] width 18 height 13
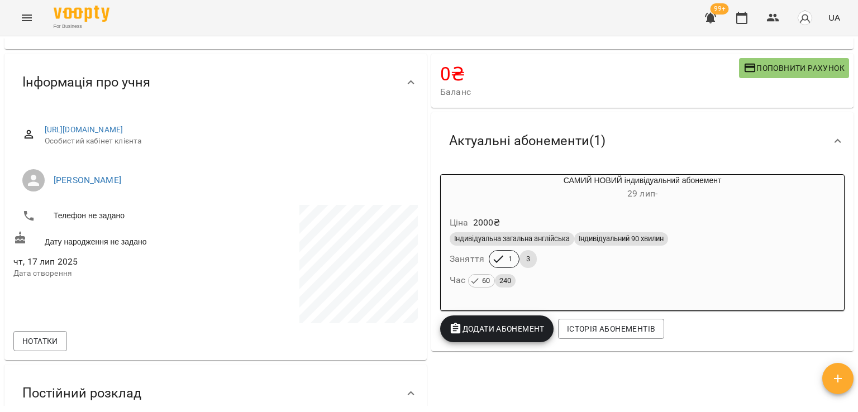
scroll to position [54, 0]
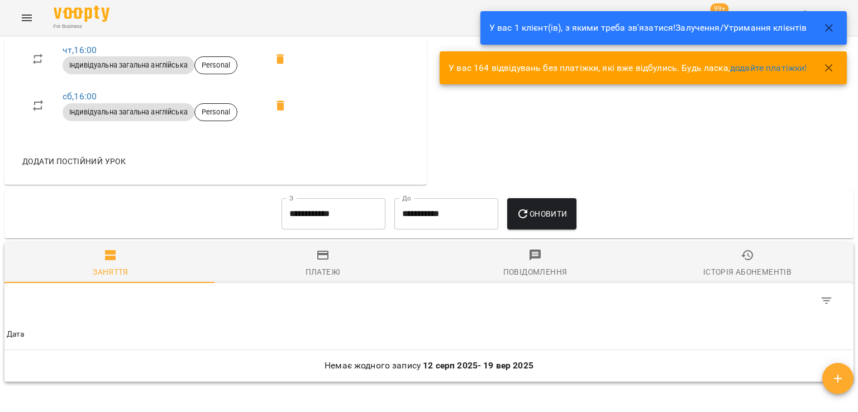
scroll to position [558, 0]
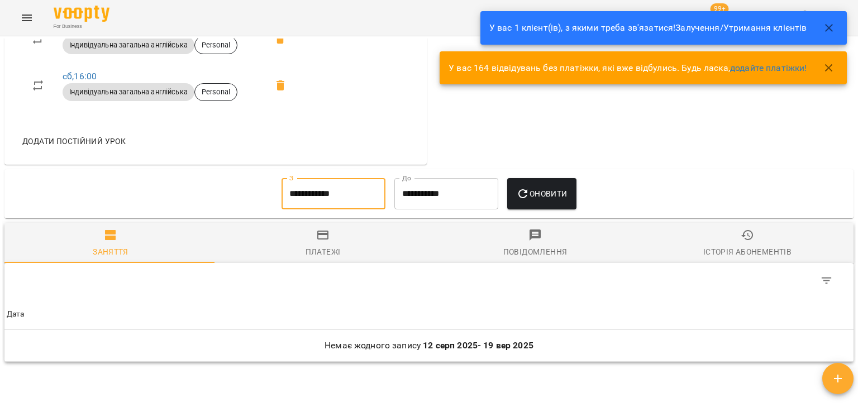
click at [305, 194] on input "**********" at bounding box center [333, 193] width 104 height 31
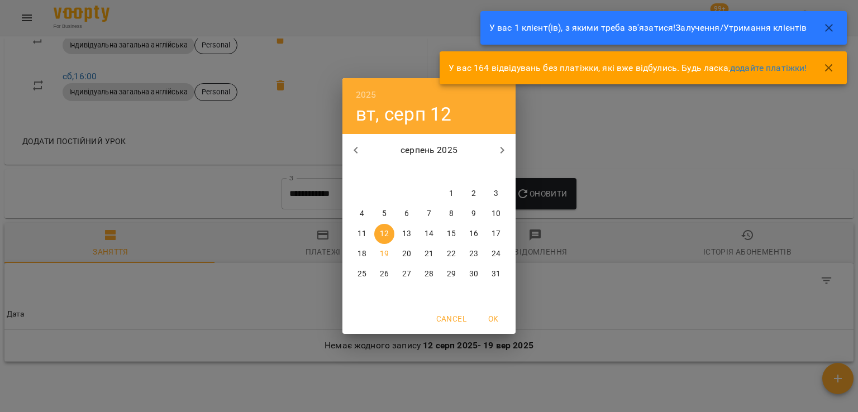
click at [354, 149] on icon "button" at bounding box center [355, 150] width 13 height 13
click at [355, 152] on icon "button" at bounding box center [355, 150] width 13 height 13
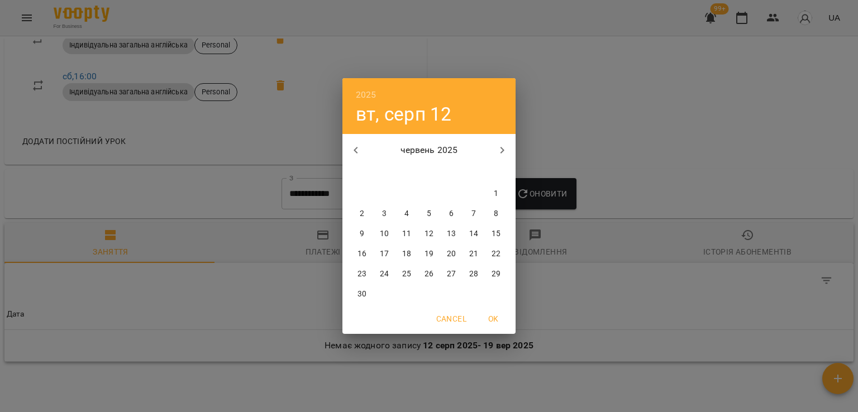
click at [490, 191] on span "1" at bounding box center [496, 193] width 20 height 11
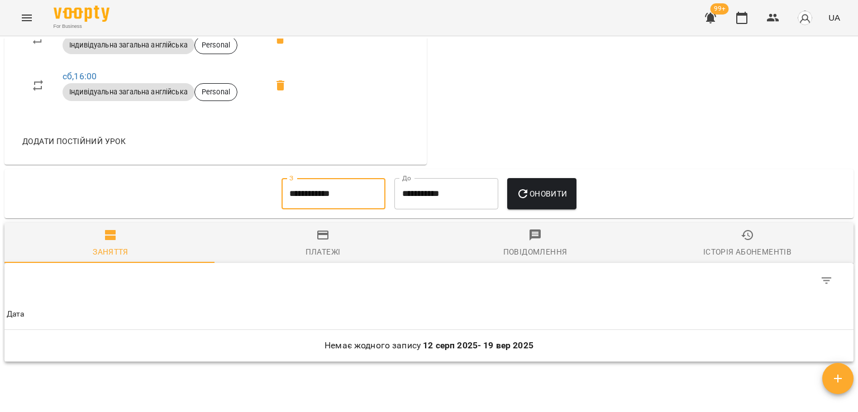
click at [526, 197] on icon "button" at bounding box center [522, 193] width 13 height 13
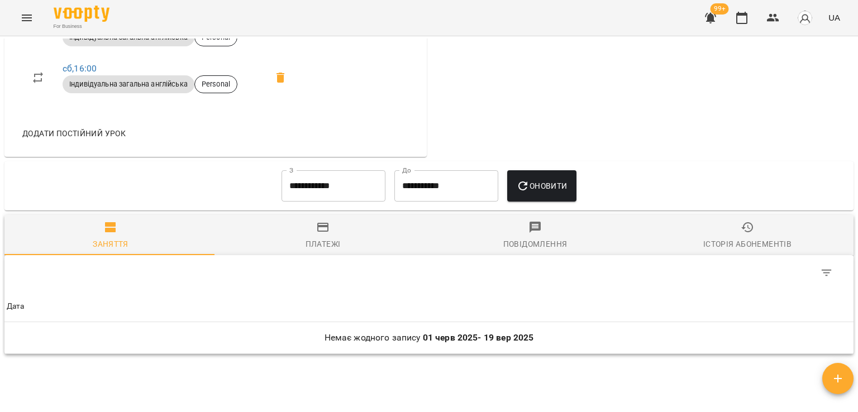
scroll to position [614, 0]
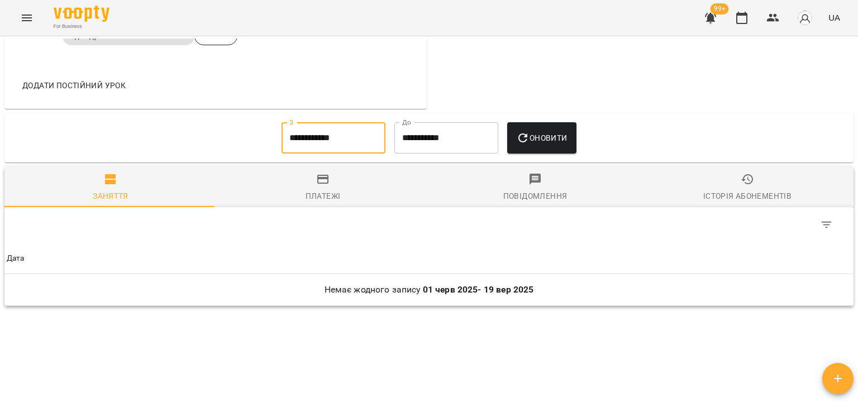
click at [333, 142] on input "**********" at bounding box center [333, 137] width 104 height 31
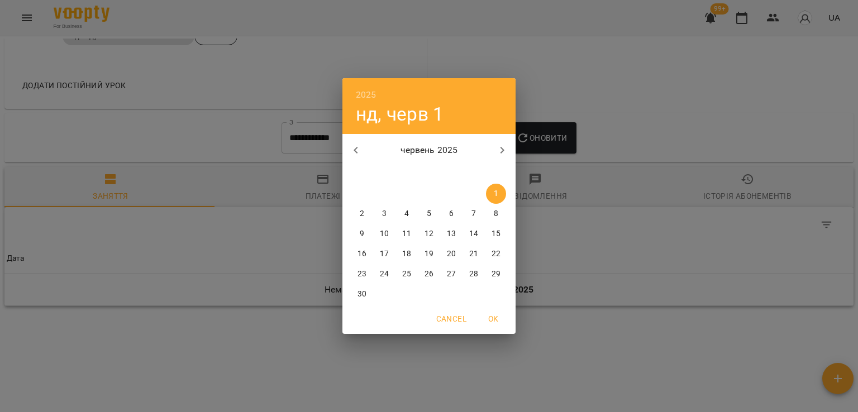
click at [359, 157] on button "button" at bounding box center [355, 150] width 27 height 27
click at [357, 157] on button "button" at bounding box center [355, 150] width 27 height 27
click at [381, 196] on span "1" at bounding box center [384, 193] width 20 height 11
type input "**********"
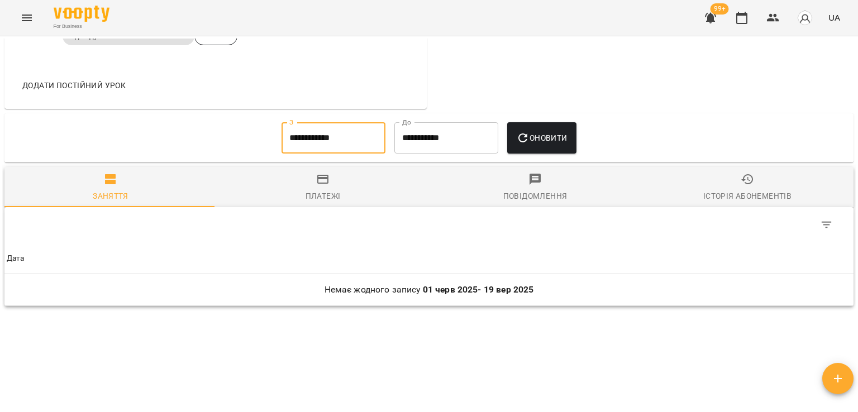
click at [525, 144] on icon "button" at bounding box center [522, 137] width 13 height 13
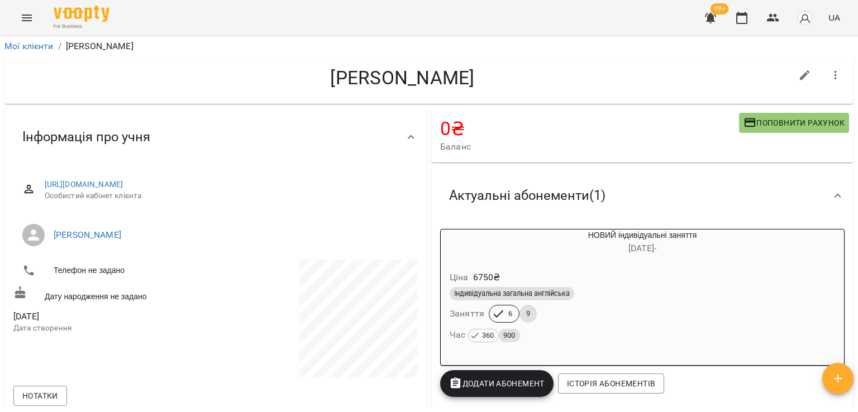
scroll to position [0, 0]
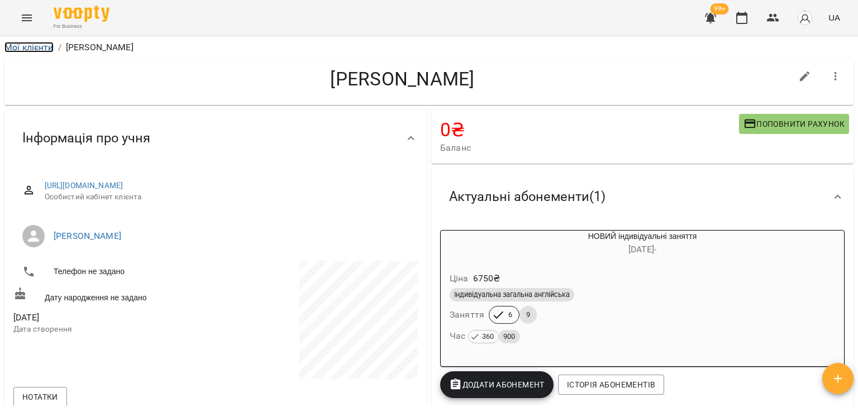
click at [36, 45] on link "Мої клієнти" at bounding box center [28, 47] width 49 height 11
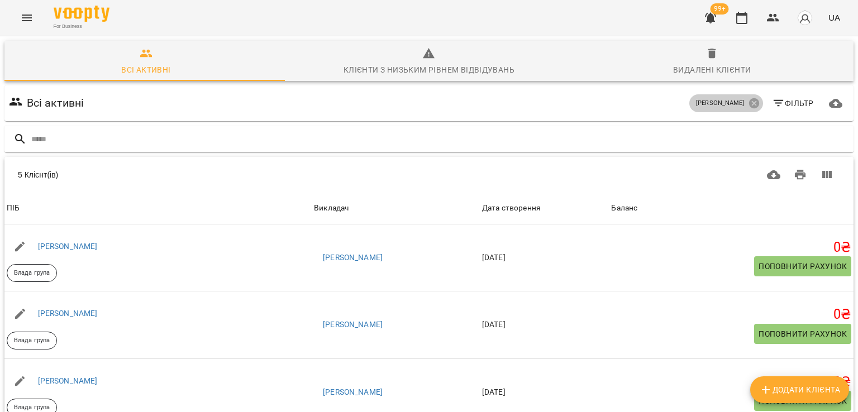
click at [748, 102] on icon at bounding box center [753, 103] width 10 height 10
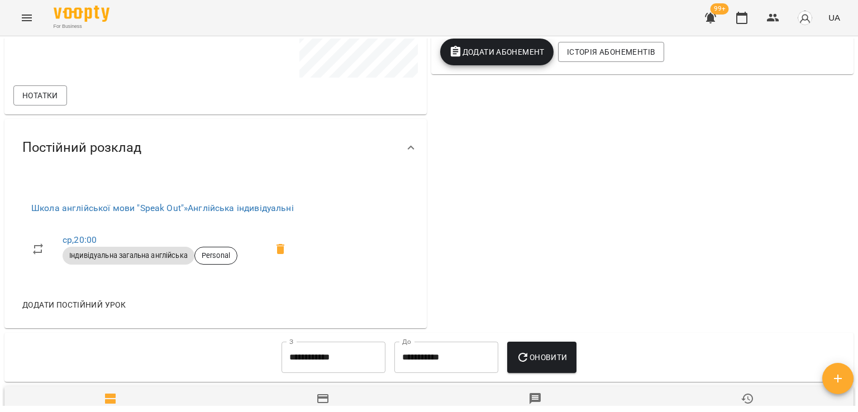
scroll to position [335, 0]
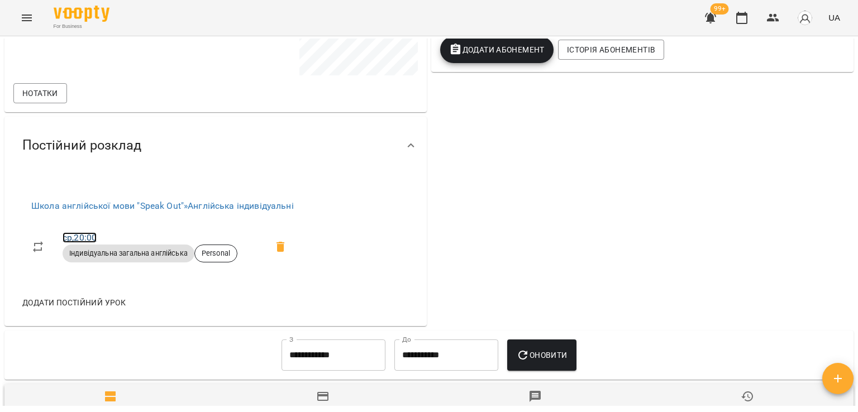
click at [94, 236] on link "ср , 20:00" at bounding box center [80, 237] width 34 height 11
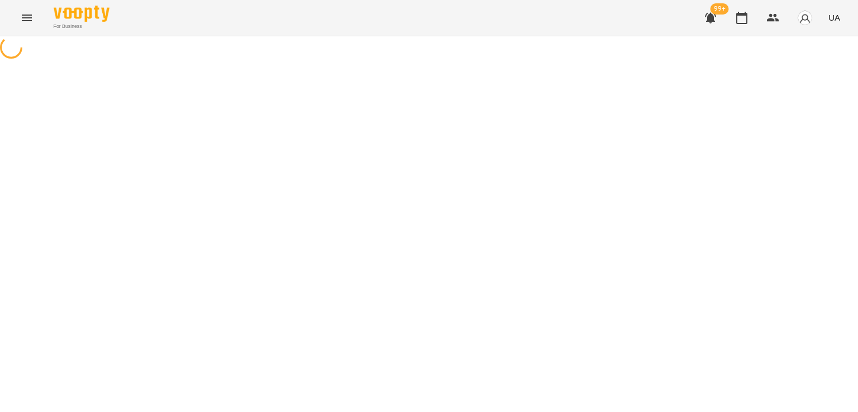
select select "*"
select select "**********"
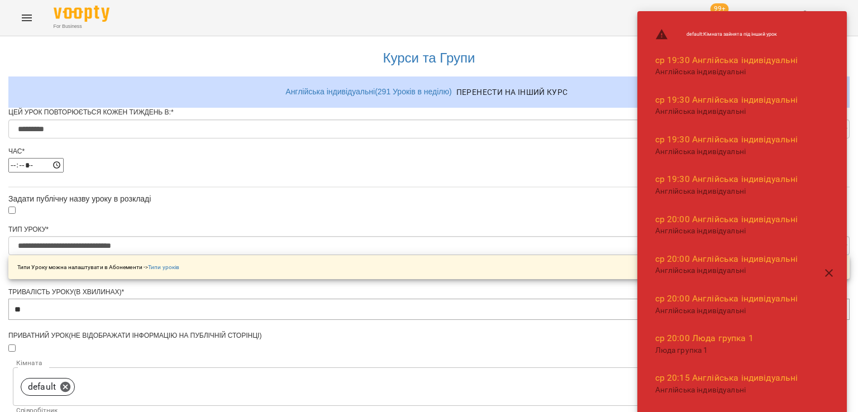
scroll to position [279, 0]
click at [374, 190] on body "**********" at bounding box center [429, 388] width 858 height 776
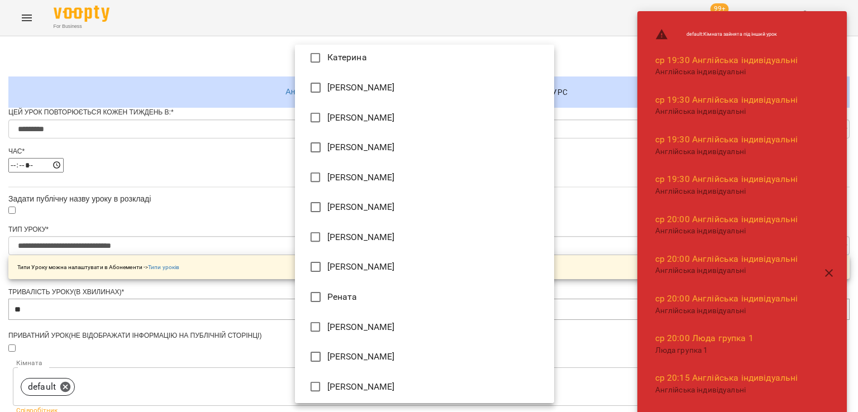
scroll to position [249, 0]
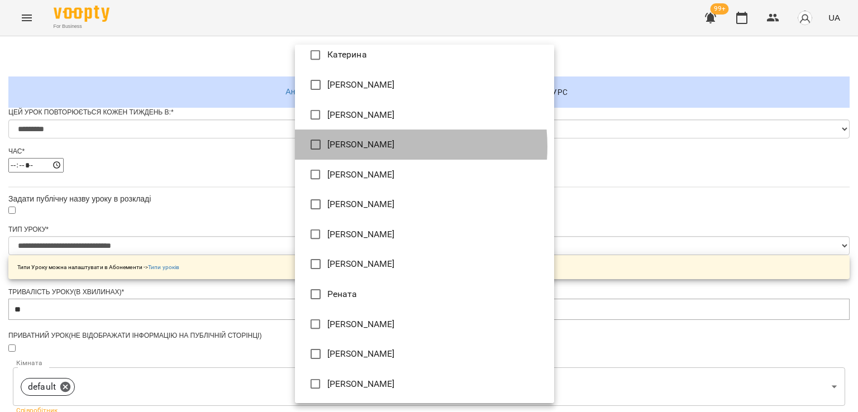
click at [368, 146] on li "[PERSON_NAME]" at bounding box center [424, 145] width 259 height 30
type input "**********"
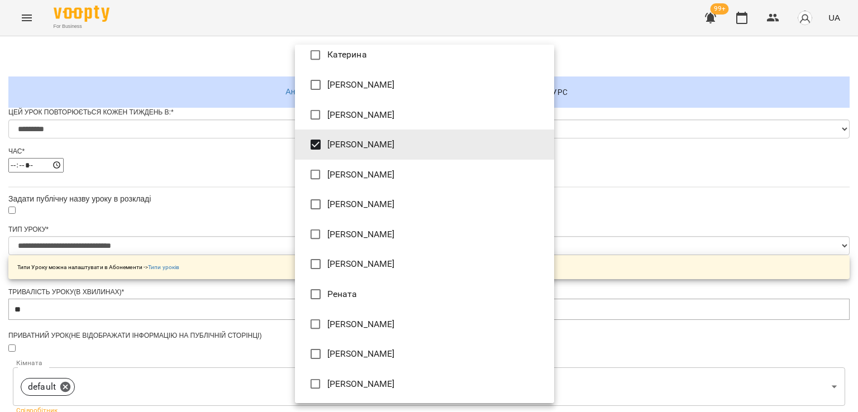
click at [217, 158] on div at bounding box center [429, 206] width 858 height 412
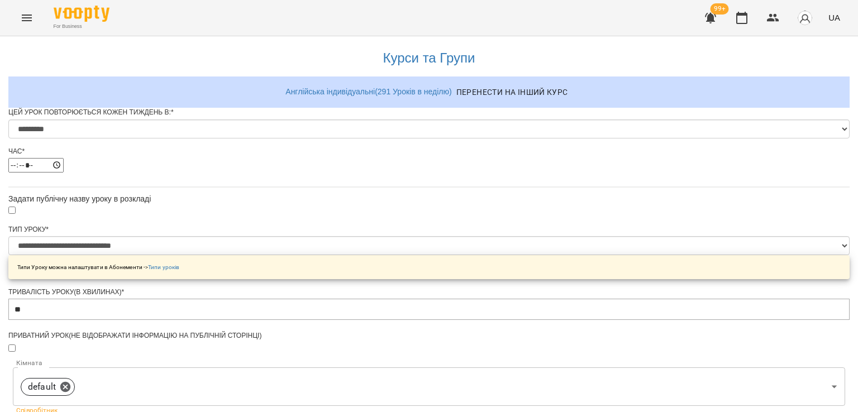
scroll to position [440, 0]
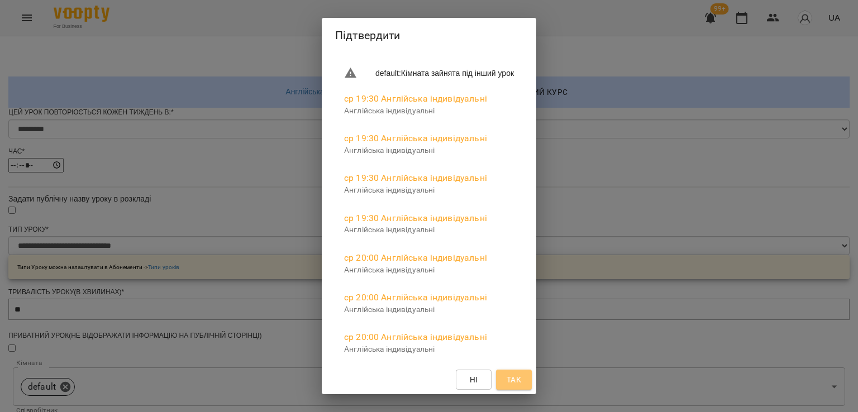
click at [521, 380] on span "Так" at bounding box center [514, 379] width 15 height 13
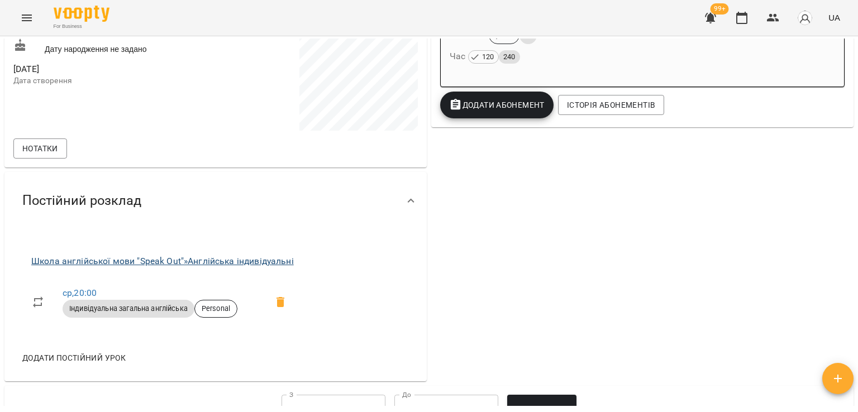
scroll to position [335, 0]
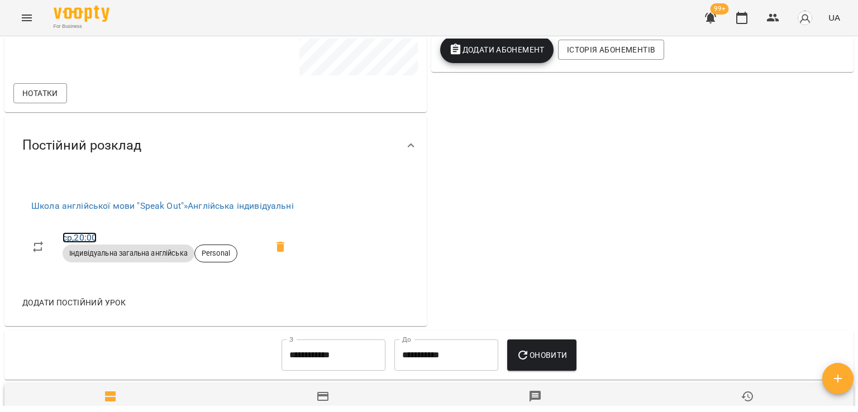
click at [95, 237] on link "ср , 20:00" at bounding box center [80, 237] width 34 height 11
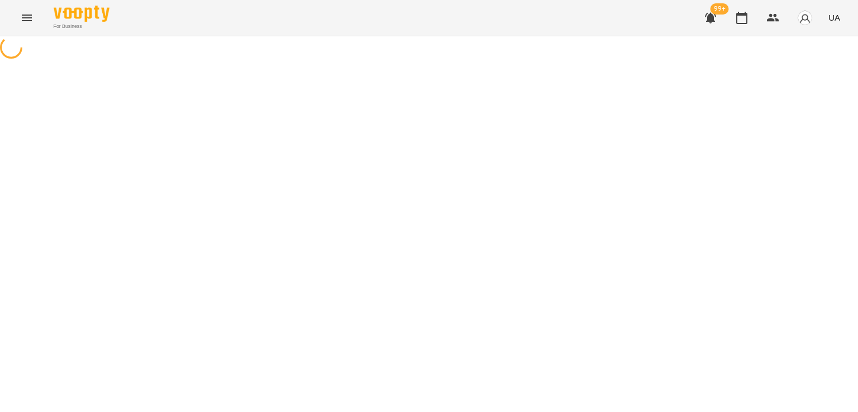
select select "*"
select select "**********"
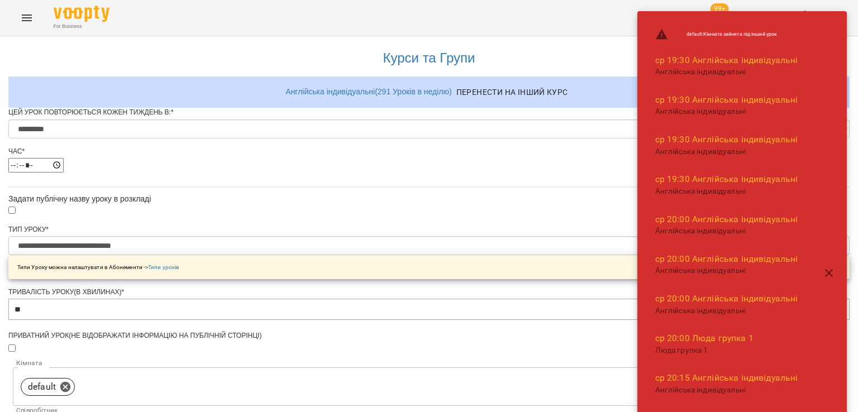
scroll to position [335, 0]
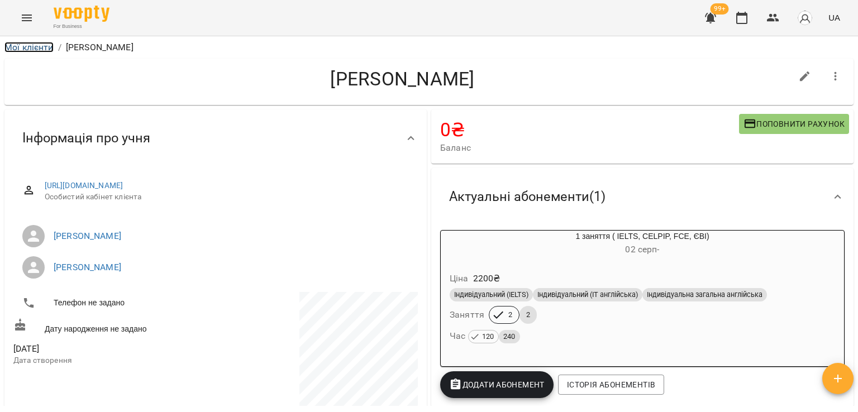
click at [41, 45] on link "Мої клієнти" at bounding box center [28, 47] width 49 height 11
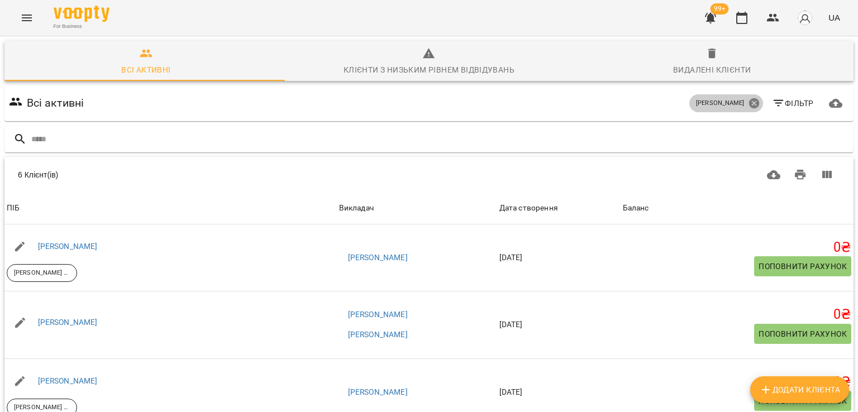
click at [748, 103] on icon at bounding box center [754, 103] width 12 height 12
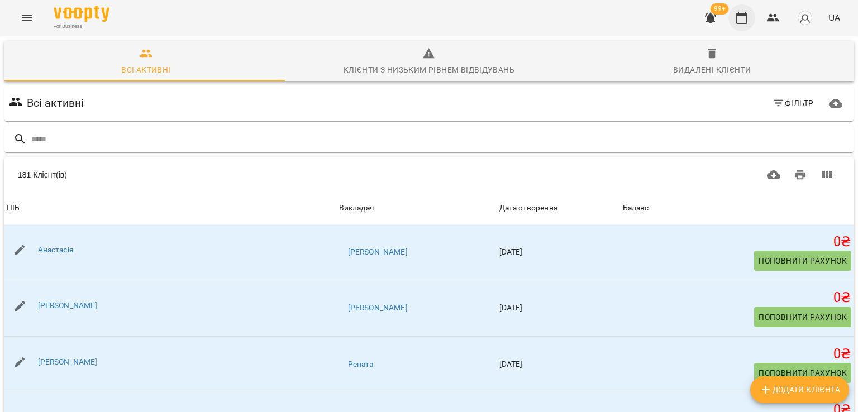
click at [741, 19] on icon "button" at bounding box center [741, 17] width 13 height 13
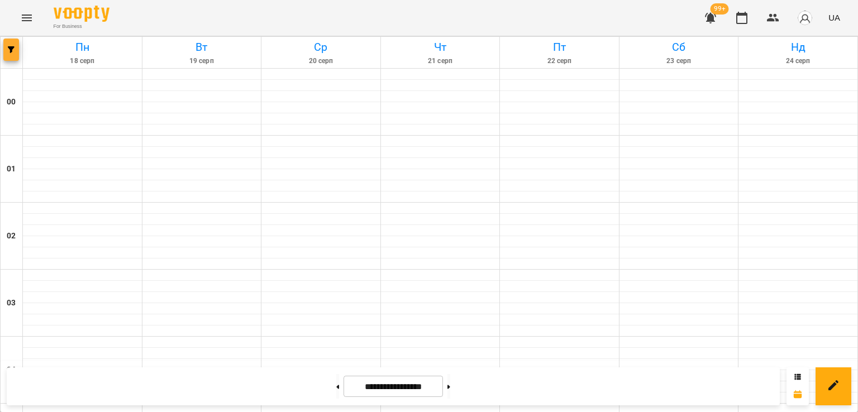
click at [17, 47] on span "button" at bounding box center [11, 49] width 16 height 7
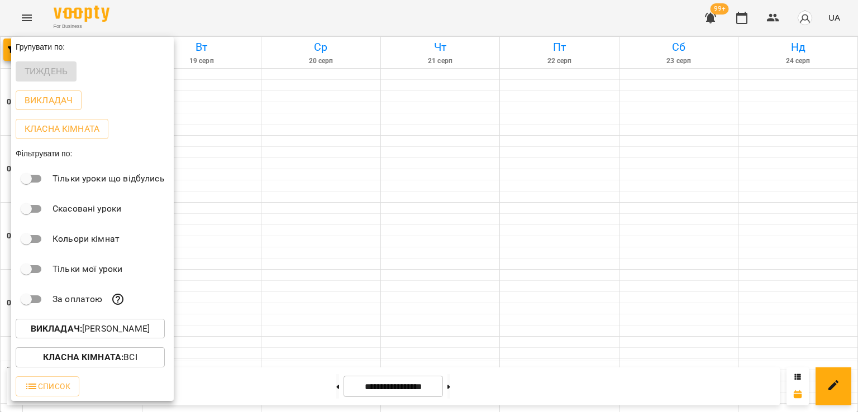
click at [479, 195] on div at bounding box center [429, 206] width 858 height 412
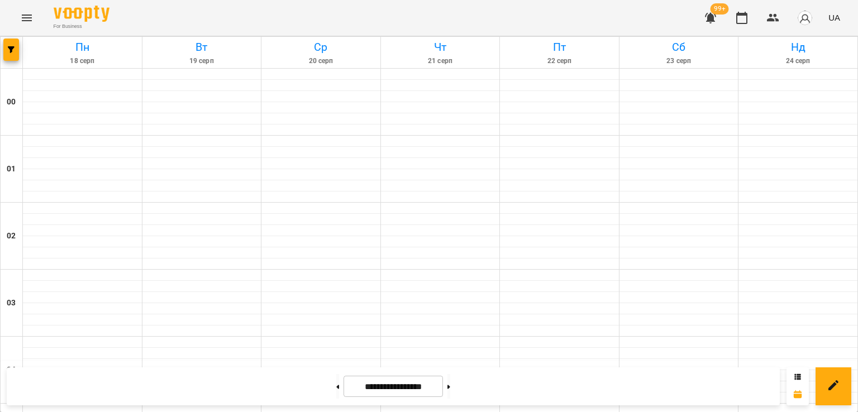
scroll to position [1248, 0]
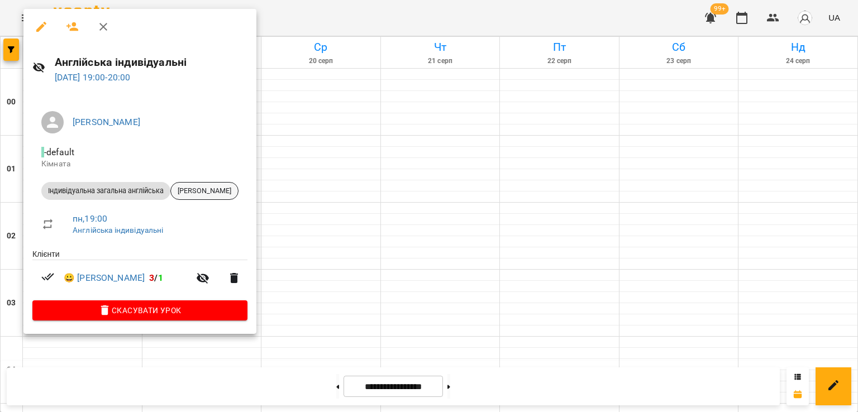
click at [207, 190] on span "Тетяна Музика" at bounding box center [204, 191] width 67 height 10
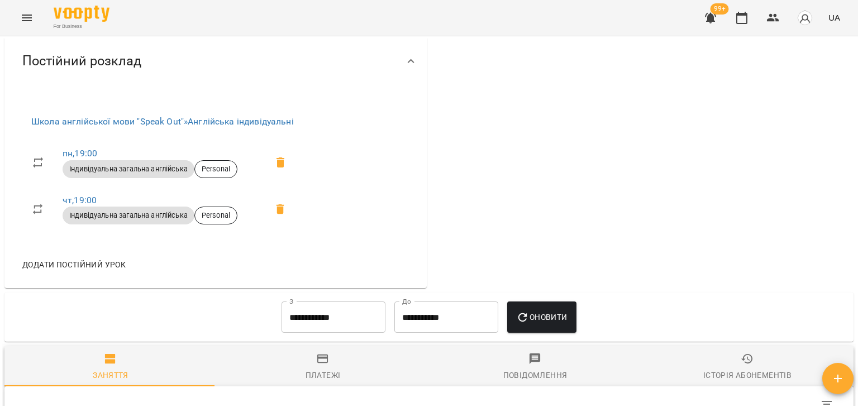
scroll to position [391, 0]
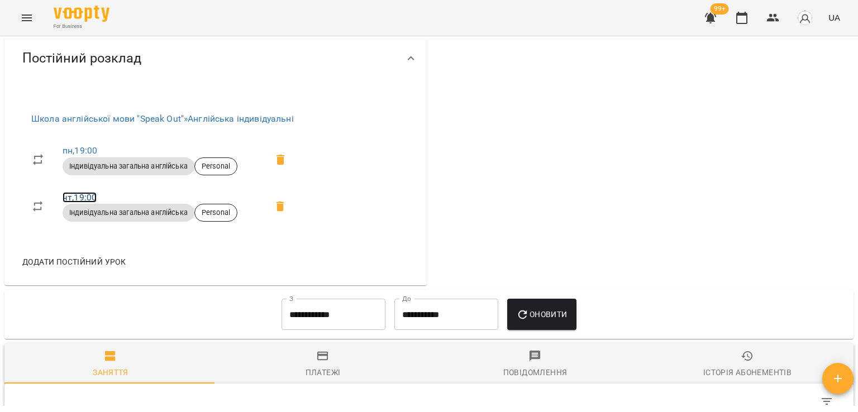
click at [67, 199] on link "чт , 19:00" at bounding box center [80, 197] width 34 height 11
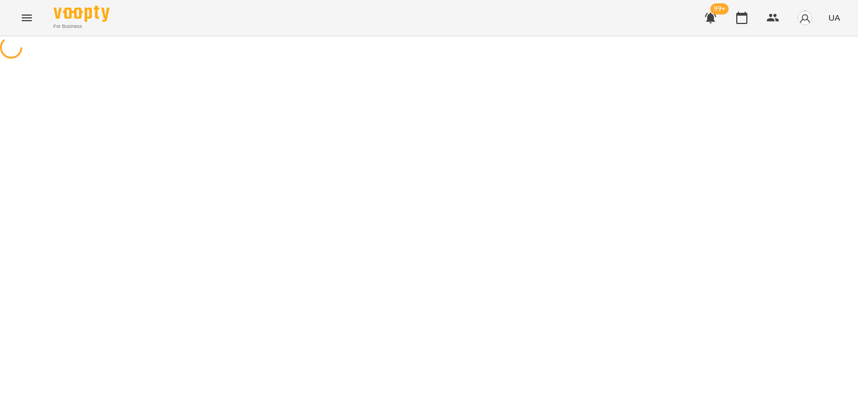
select select "*"
select select "**********"
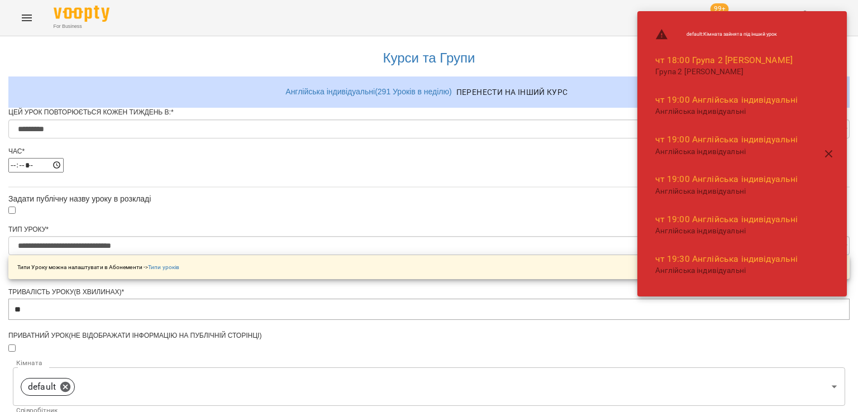
scroll to position [279, 0]
click at [368, 189] on body "**********" at bounding box center [429, 388] width 858 height 776
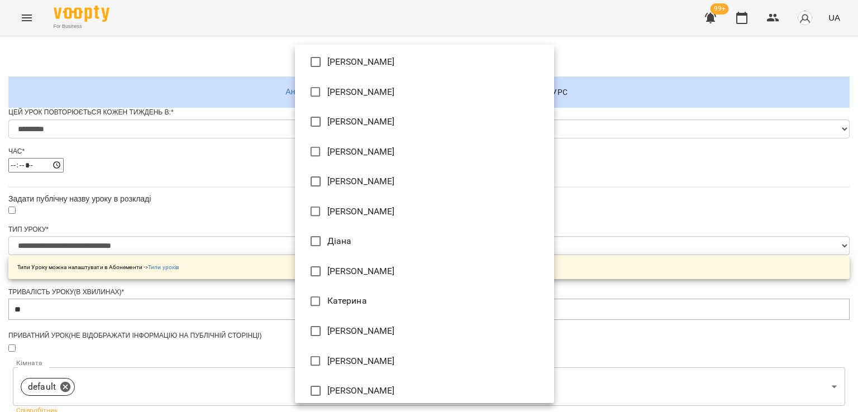
scroll to position [0, 0]
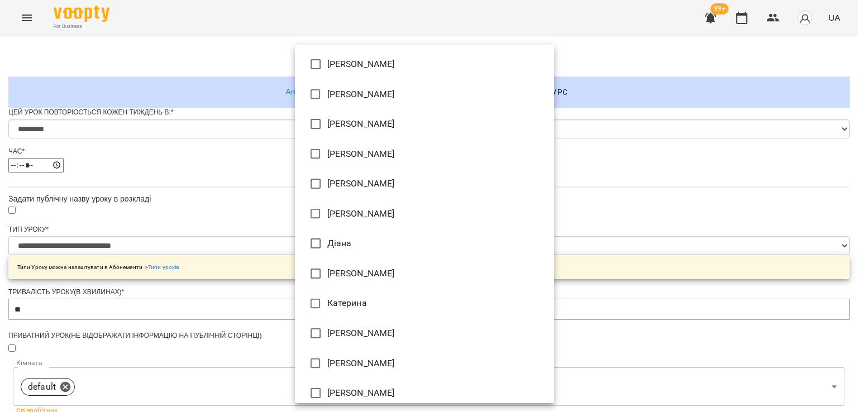
click at [371, 330] on li "Катерина Гунько" at bounding box center [424, 333] width 259 height 30
type input "**********"
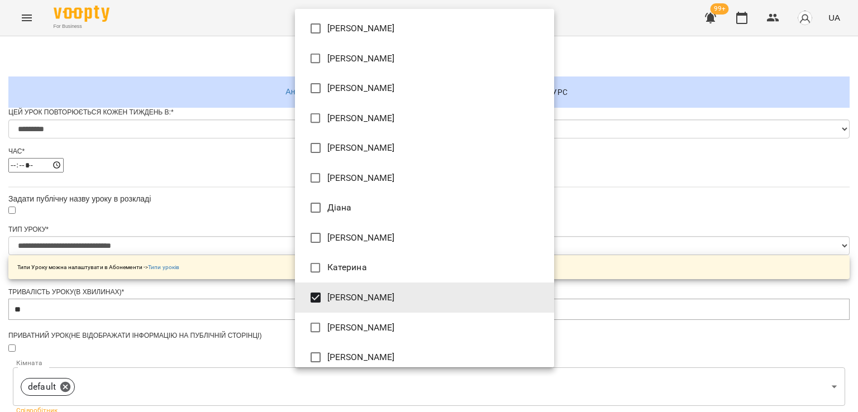
click at [156, 264] on div at bounding box center [429, 206] width 858 height 412
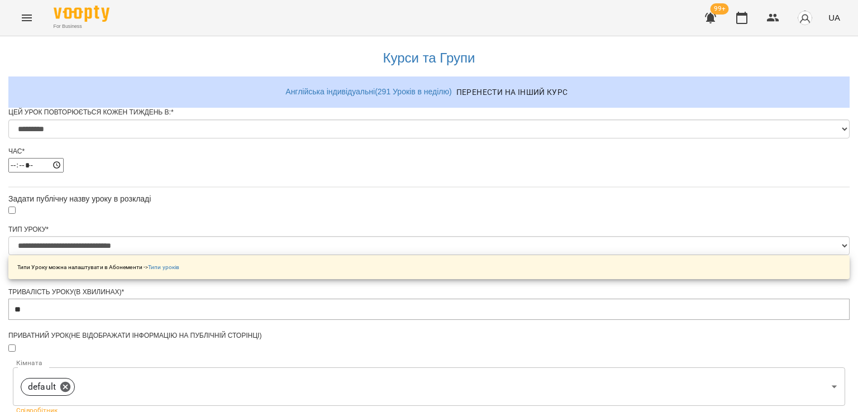
scroll to position [462, 0]
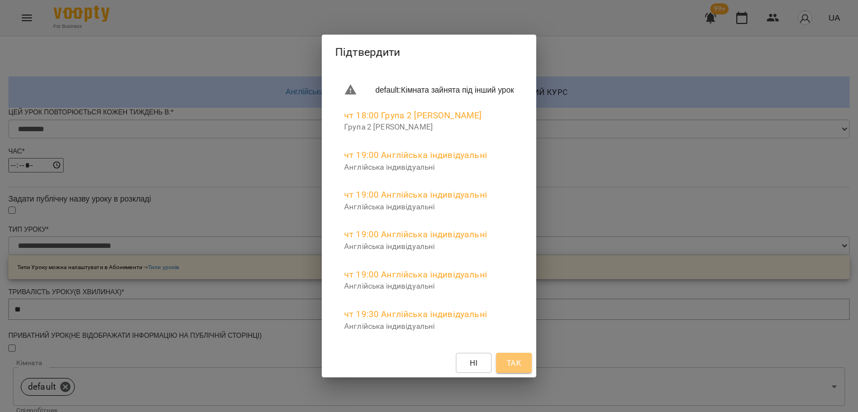
click at [521, 366] on span "Так" at bounding box center [514, 362] width 15 height 13
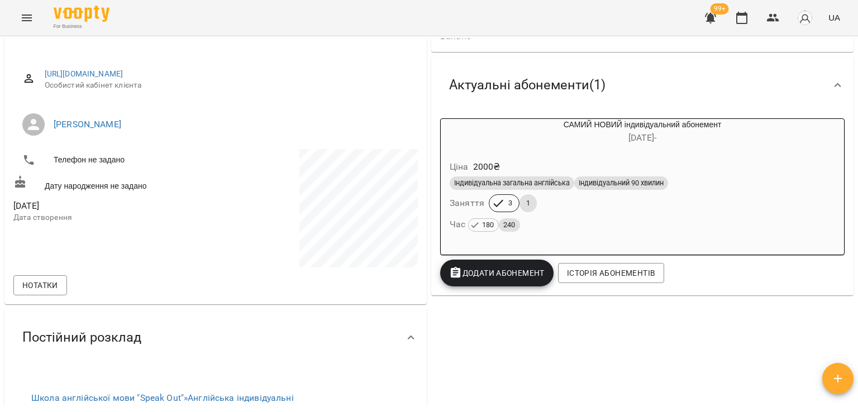
scroll to position [391, 0]
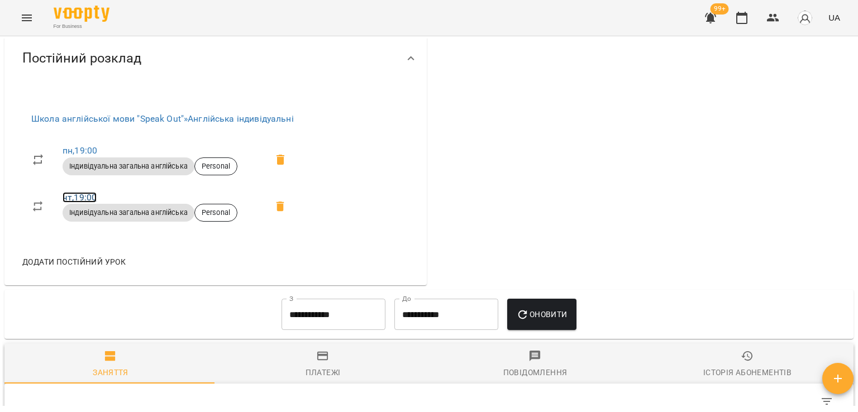
click at [88, 198] on link "чт , 19:00" at bounding box center [80, 197] width 34 height 11
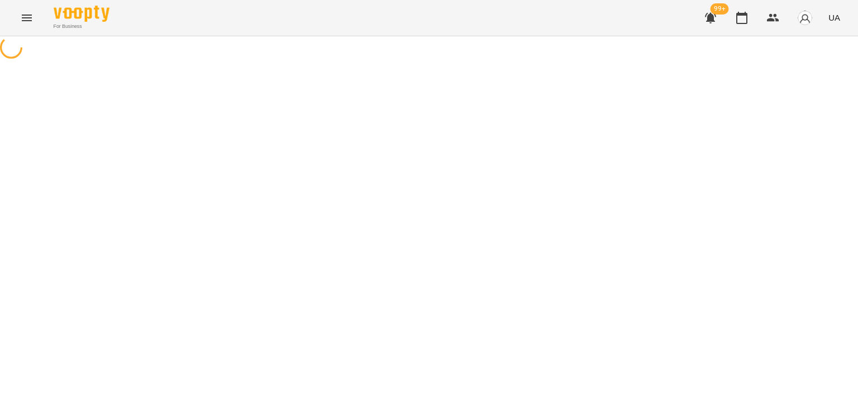
select select "*"
select select "**********"
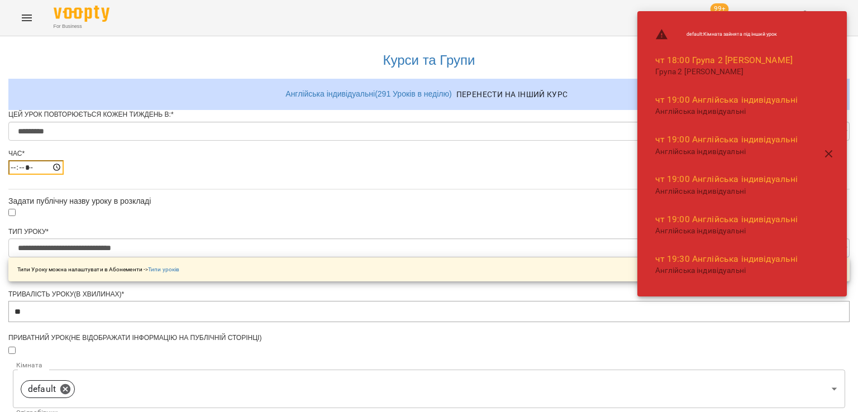
click at [64, 175] on input "*****" at bounding box center [35, 167] width 55 height 15
type input "*****"
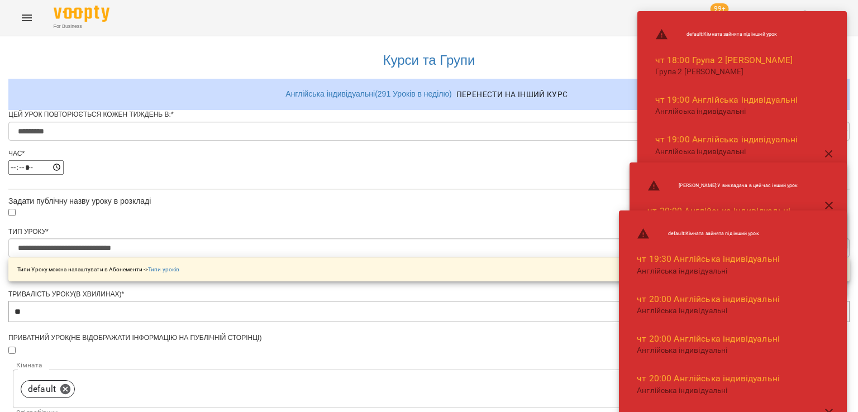
click at [218, 191] on div "**********" at bounding box center [428, 411] width 841 height 750
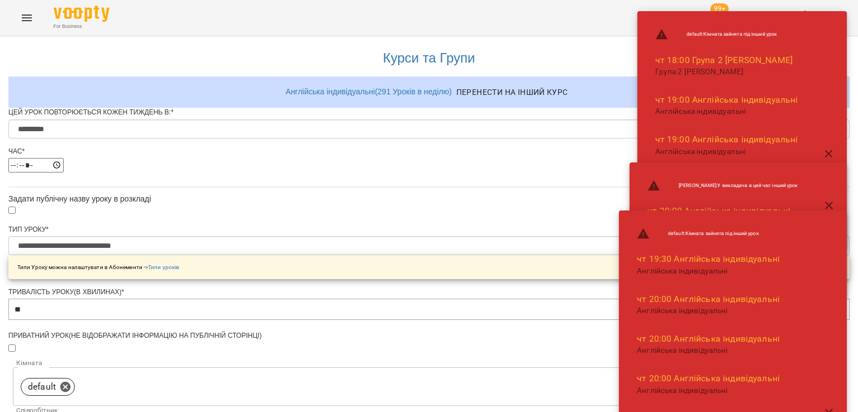
scroll to position [462, 0]
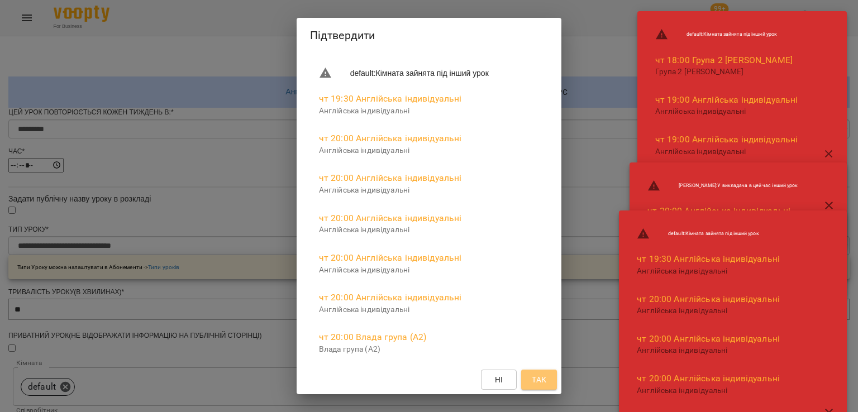
click at [546, 382] on span "Так" at bounding box center [539, 379] width 15 height 13
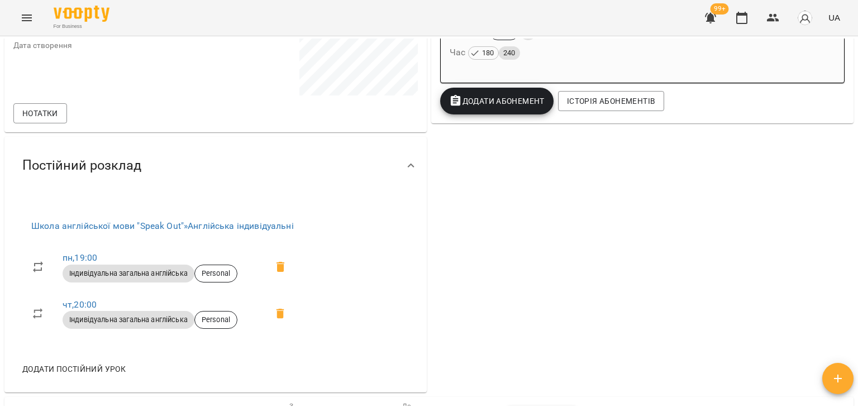
scroll to position [365, 0]
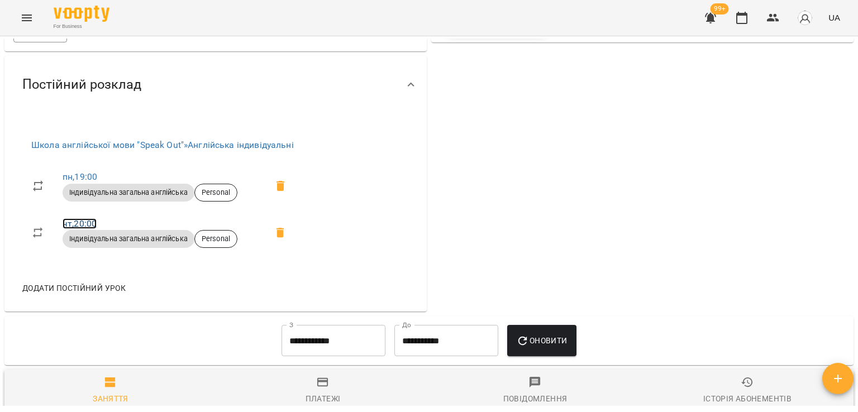
click at [83, 226] on link "чт , 20:00" at bounding box center [80, 223] width 34 height 11
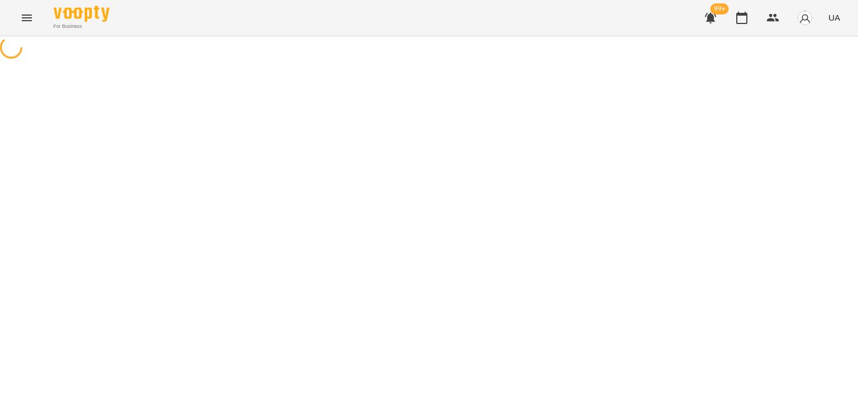
select select "*"
select select "**********"
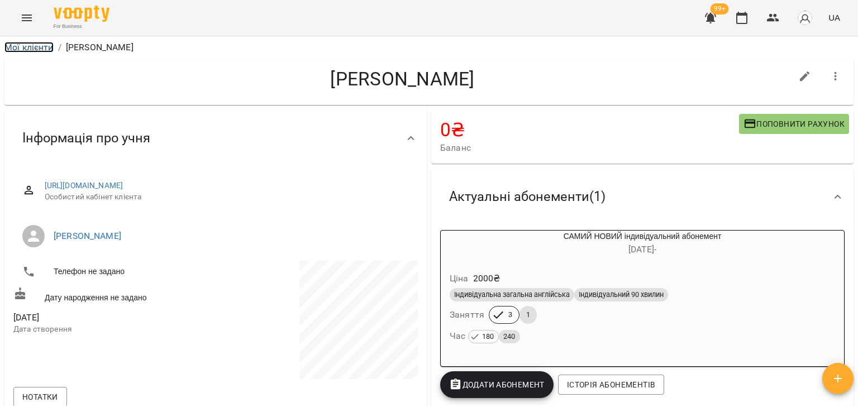
click at [32, 42] on link "Мої клієнти" at bounding box center [28, 47] width 49 height 11
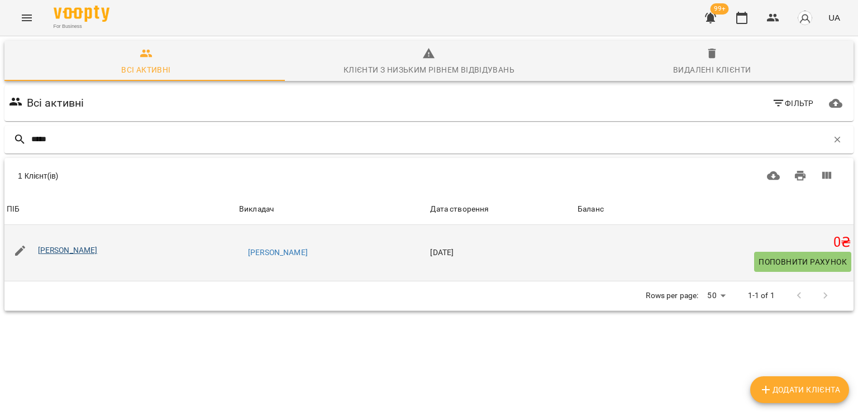
type input "*****"
click at [74, 253] on link "Тетяна Музика" at bounding box center [68, 250] width 60 height 9
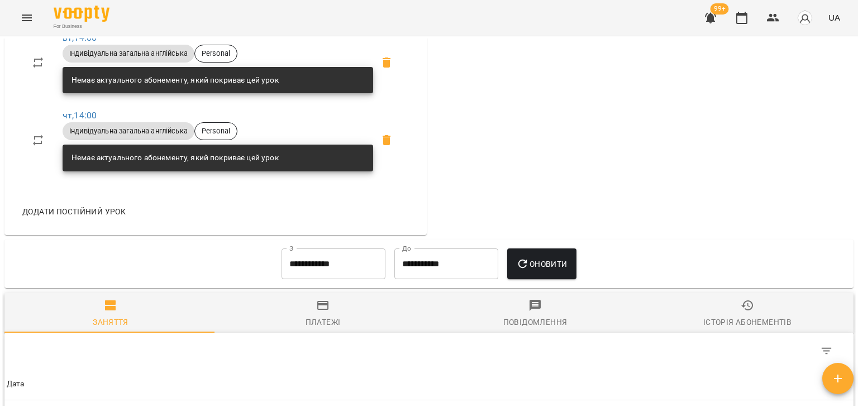
scroll to position [503, 0]
